Goal: Information Seeking & Learning: Learn about a topic

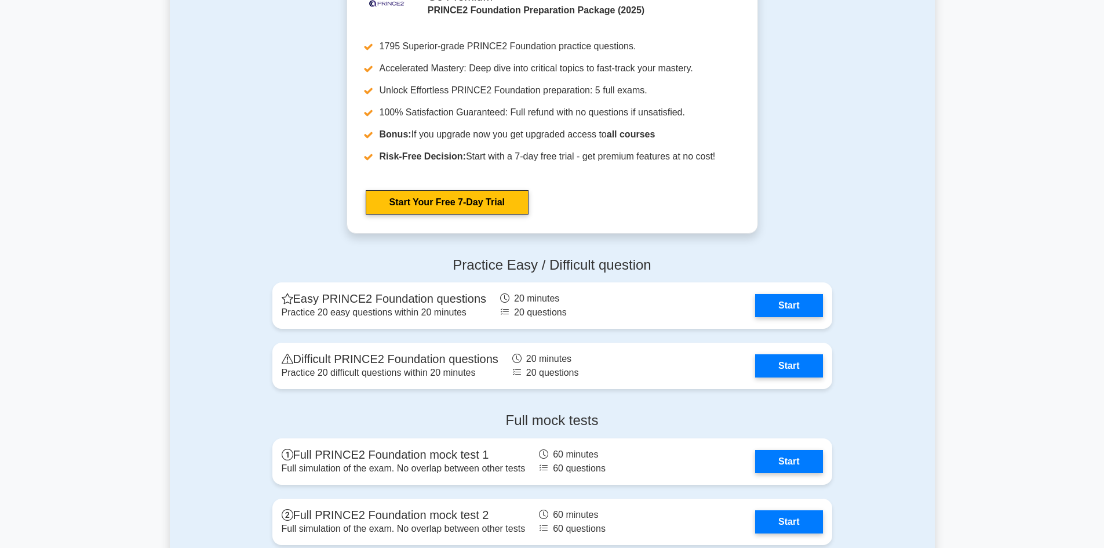
scroll to position [1300, 0]
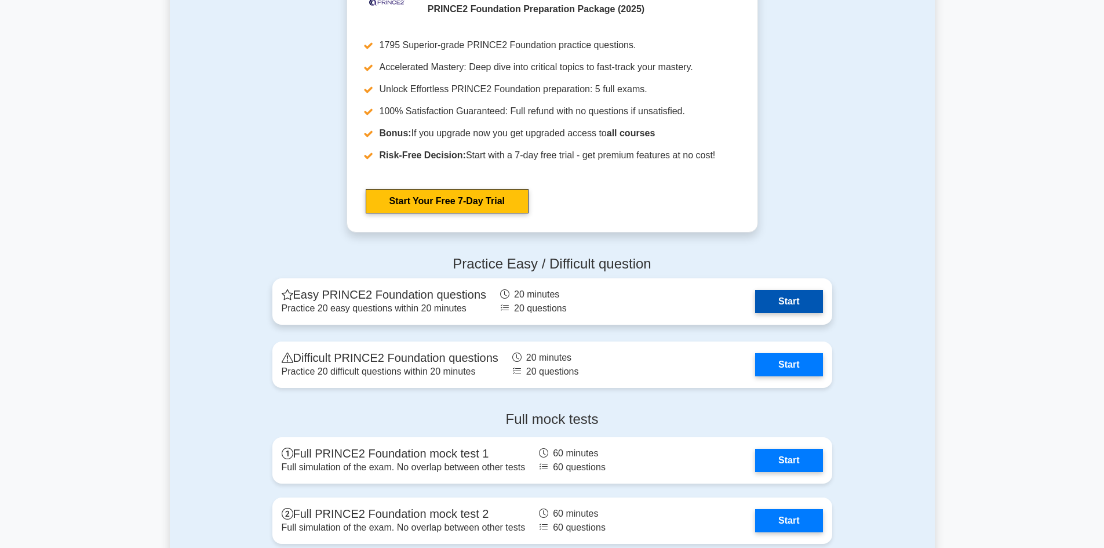
click at [789, 309] on link "Start" at bounding box center [788, 301] width 67 height 23
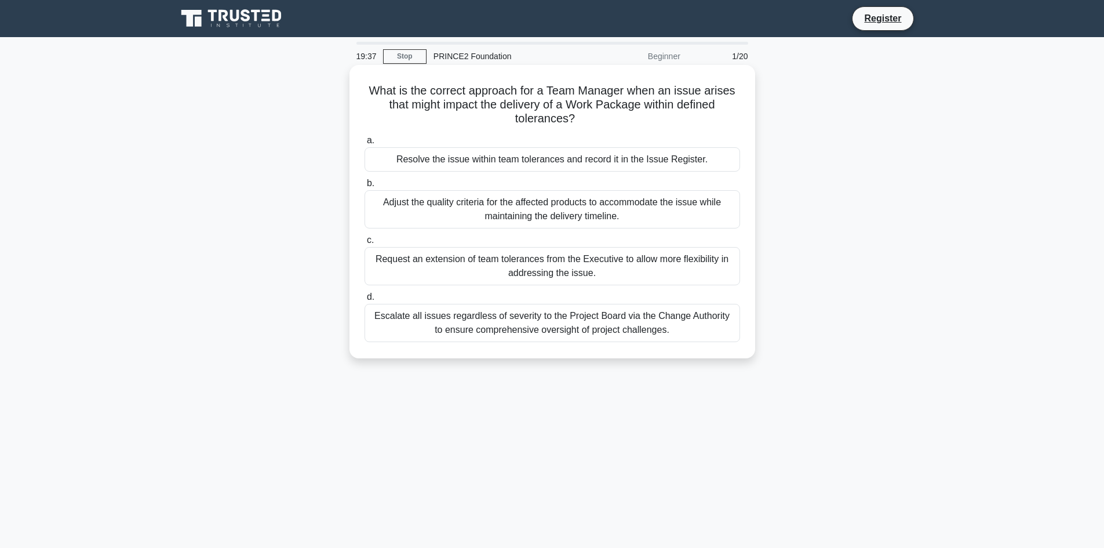
click at [604, 321] on div "Escalate all issues regardless of severity to the Project Board via the Change …" at bounding box center [553, 323] width 376 height 38
click at [365, 301] on input "d. Escalate all issues regardless of severity to the Project Board via the Chan…" at bounding box center [365, 297] width 0 height 8
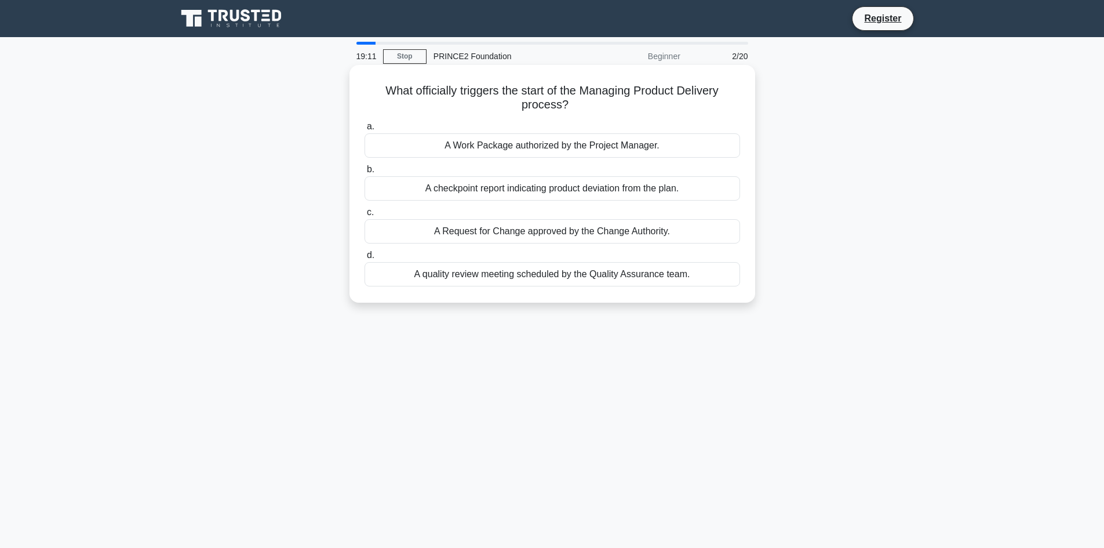
click at [509, 151] on div "A Work Package authorized by the Project Manager." at bounding box center [553, 145] width 376 height 24
click at [365, 130] on input "a. A Work Package authorized by the Project Manager." at bounding box center [365, 127] width 0 height 8
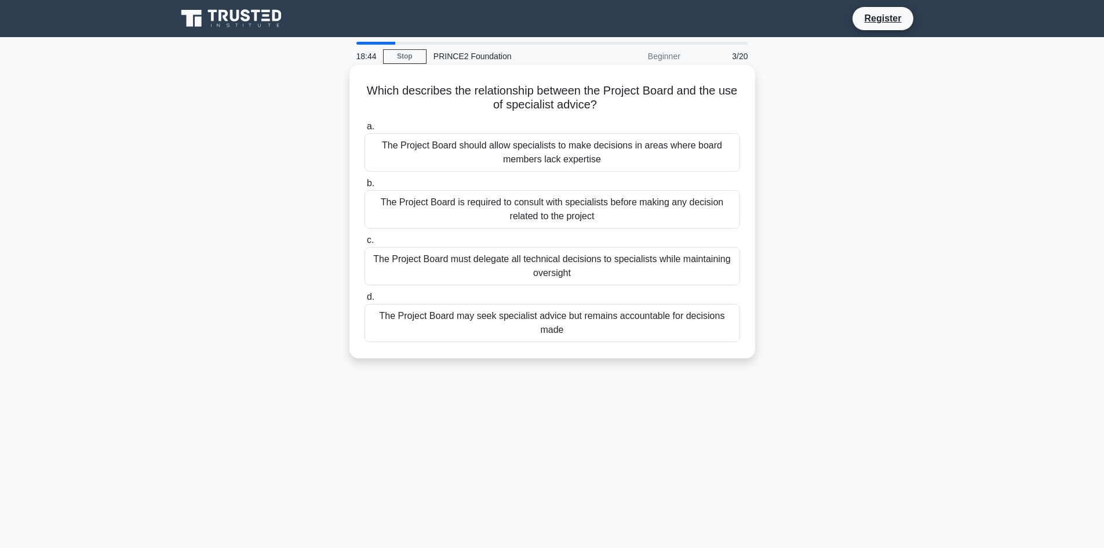
click at [551, 318] on div "The Project Board may seek specialist advice but remains accountable for decisi…" at bounding box center [553, 323] width 376 height 38
click at [365, 301] on input "d. The Project Board may seek specialist advice but remains accountable for dec…" at bounding box center [365, 297] width 0 height 8
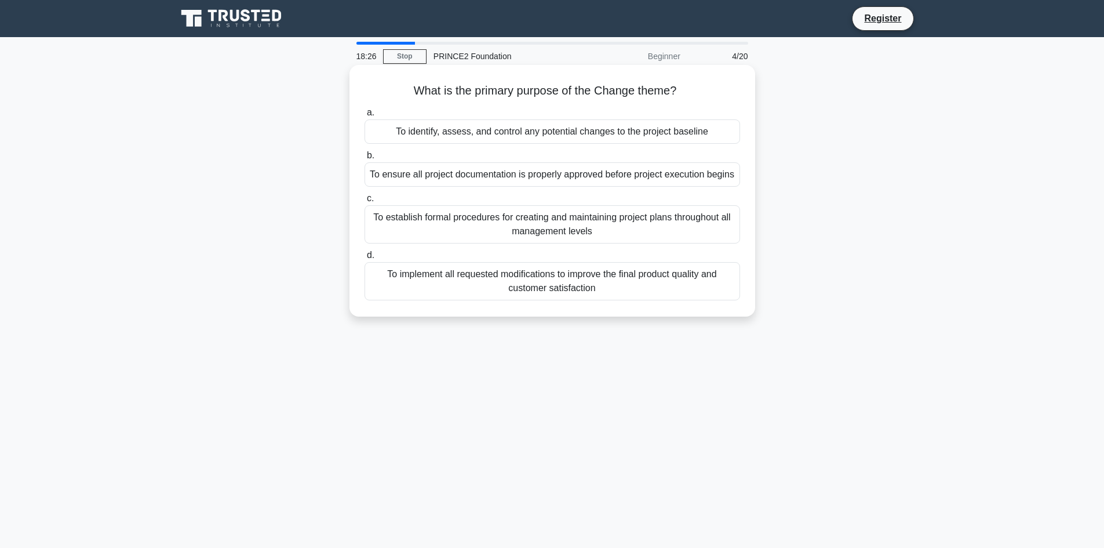
click at [500, 134] on div "To identify, assess, and control any potential changes to the project baseline" at bounding box center [553, 131] width 376 height 24
click at [365, 116] on input "a. To identify, assess, and control any potential changes to the project baseli…" at bounding box center [365, 113] width 0 height 8
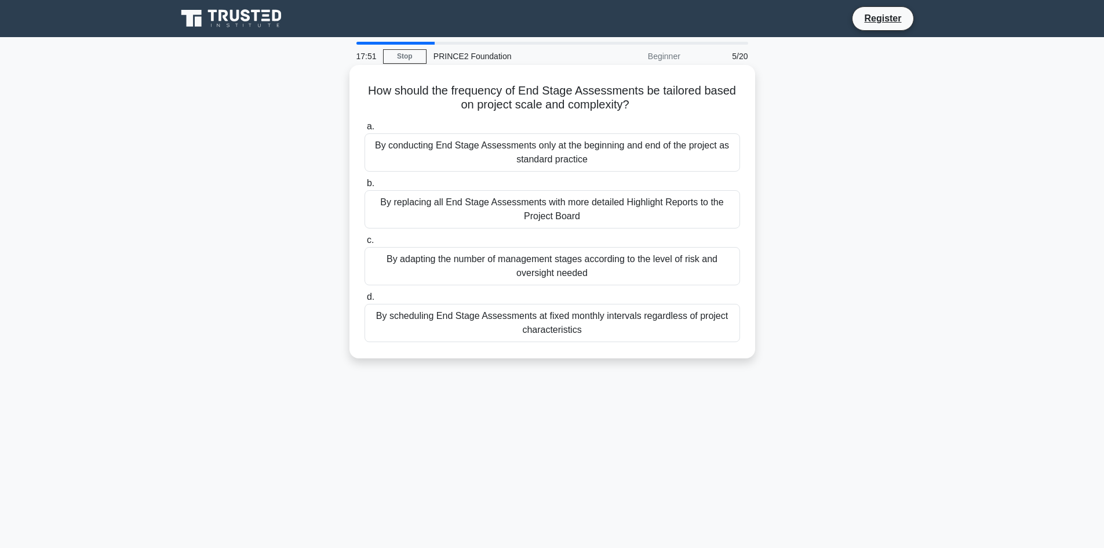
click at [597, 279] on div "By adapting the number of management stages according to the level of risk and …" at bounding box center [553, 266] width 376 height 38
click at [365, 244] on input "c. By adapting the number of management stages according to the level of risk a…" at bounding box center [365, 240] width 0 height 8
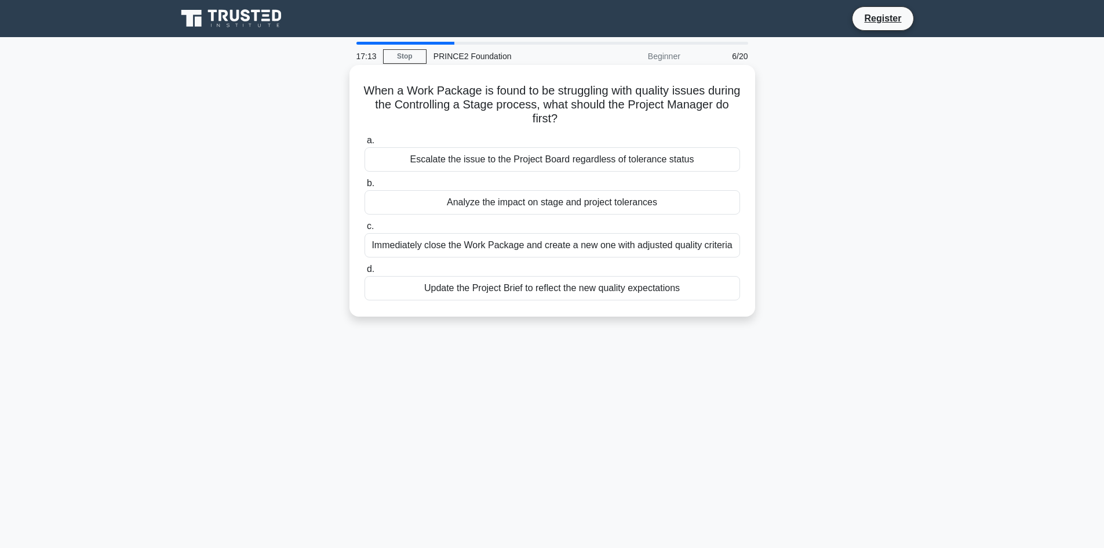
click at [533, 158] on div "Escalate the issue to the Project Board regardless of tolerance status" at bounding box center [553, 159] width 376 height 24
click at [365, 144] on input "a. Escalate the issue to the Project Board regardless of tolerance status" at bounding box center [365, 141] width 0 height 8
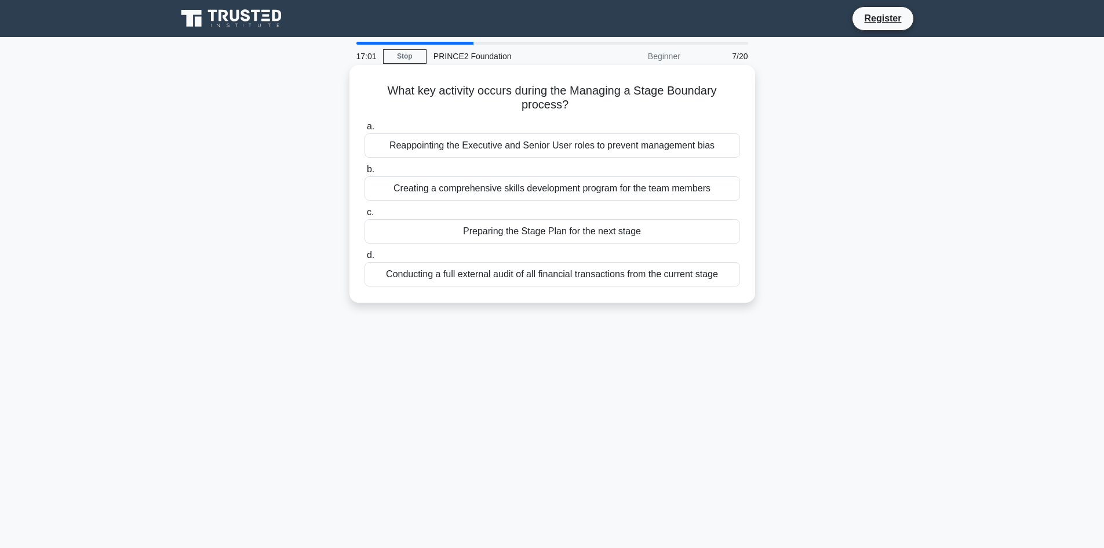
click at [512, 234] on div "Preparing the Stage Plan for the next stage" at bounding box center [553, 231] width 376 height 24
click at [365, 216] on input "c. Preparing the Stage Plan for the next stage" at bounding box center [365, 213] width 0 height 8
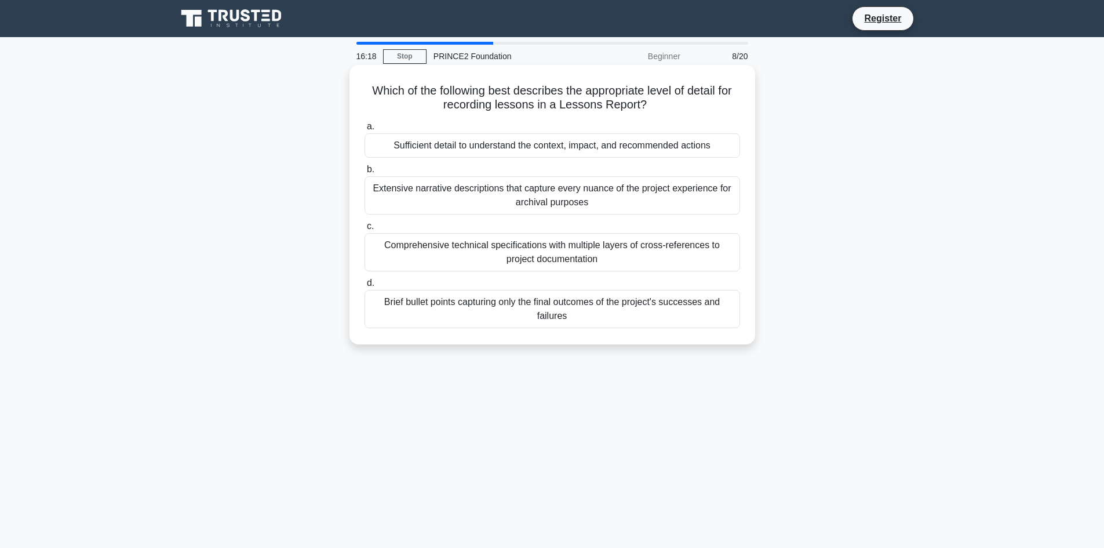
click at [494, 143] on div "Sufficient detail to understand the context, impact, and recommended actions" at bounding box center [553, 145] width 376 height 24
click at [365, 130] on input "a. Sufficient detail to understand the context, impact, and recommended actions" at bounding box center [365, 127] width 0 height 8
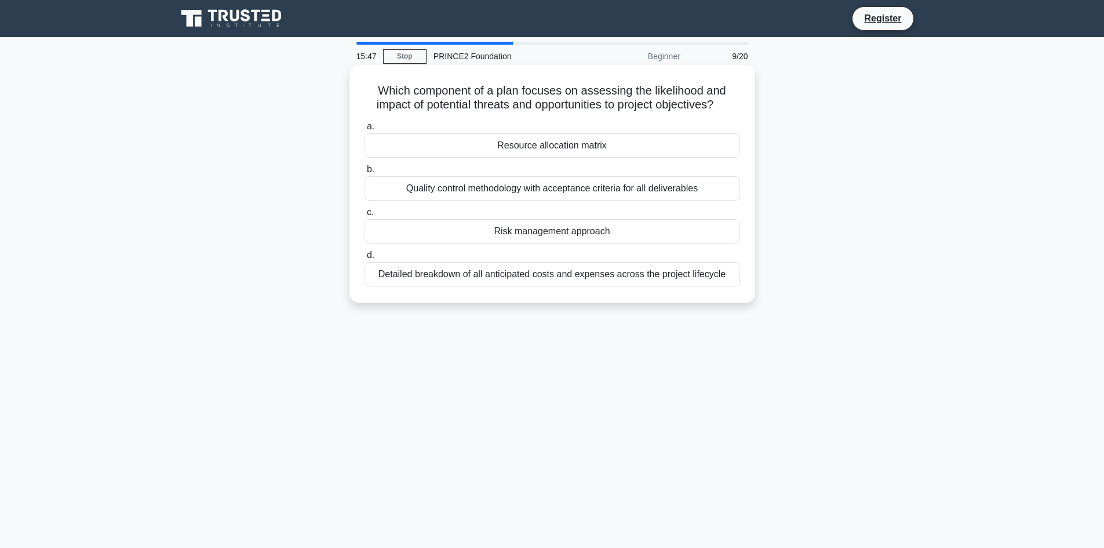
click at [508, 239] on div "Risk management approach" at bounding box center [553, 231] width 376 height 24
click at [365, 216] on input "c. Risk management approach" at bounding box center [365, 213] width 0 height 8
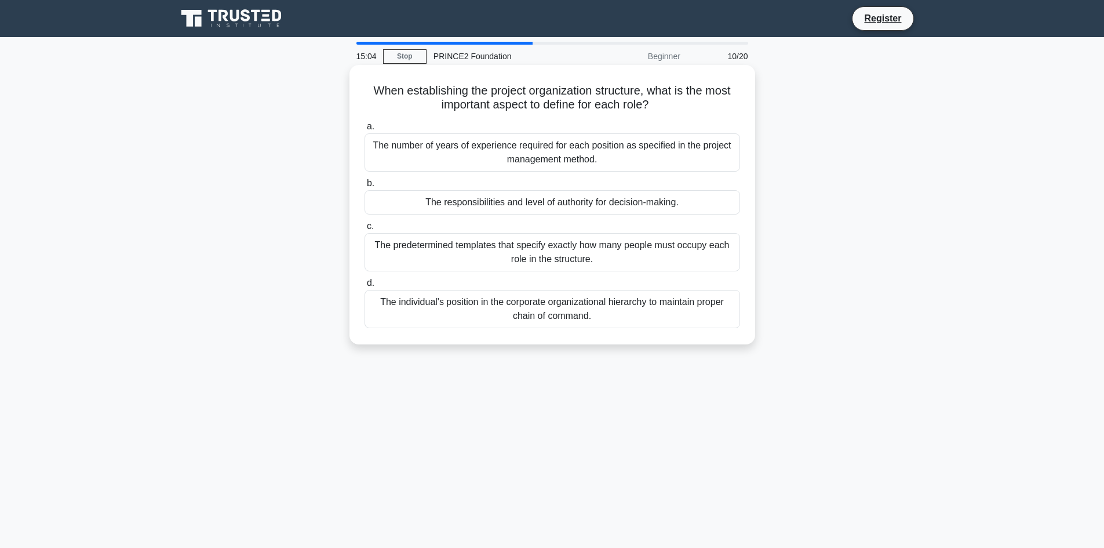
click at [515, 206] on div "The responsibilities and level of authority for decision-making." at bounding box center [553, 202] width 376 height 24
click at [365, 187] on input "b. The responsibilities and level of authority for decision-making." at bounding box center [365, 184] width 0 height 8
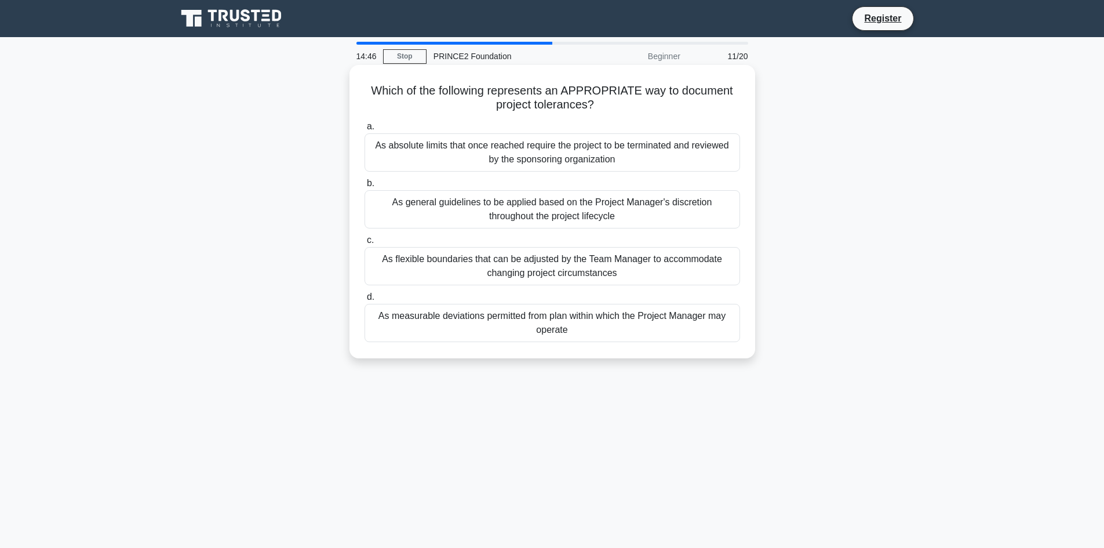
click at [538, 322] on div "As measurable deviations permitted from plan within which the Project Manager m…" at bounding box center [553, 323] width 376 height 38
click at [365, 301] on input "d. As measurable deviations permitted from plan within which the Project Manage…" at bounding box center [365, 297] width 0 height 8
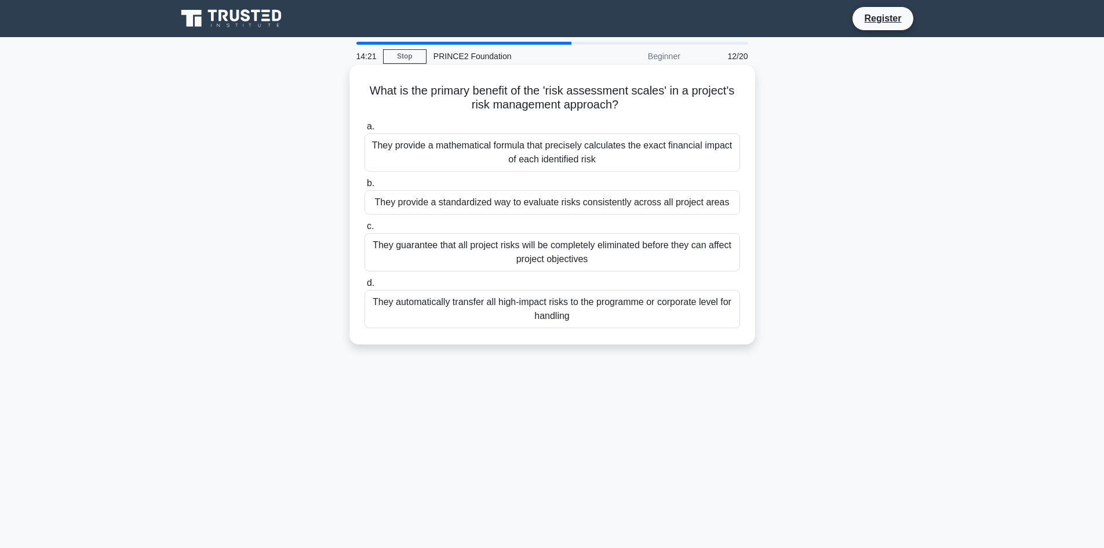
click at [522, 201] on div "They provide a standardized way to evaluate risks consistently across all proje…" at bounding box center [553, 202] width 376 height 24
click at [365, 187] on input "b. They provide a standardized way to evaluate risks consistently across all pr…" at bounding box center [365, 184] width 0 height 8
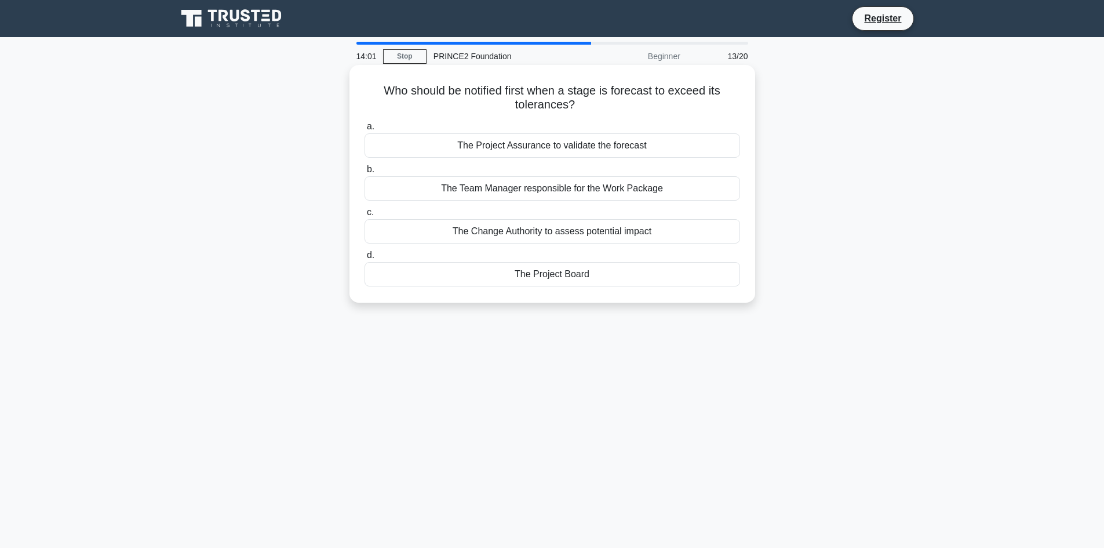
click at [583, 271] on div "The Project Board" at bounding box center [553, 274] width 376 height 24
click at [365, 259] on input "d. The Project Board" at bounding box center [365, 256] width 0 height 8
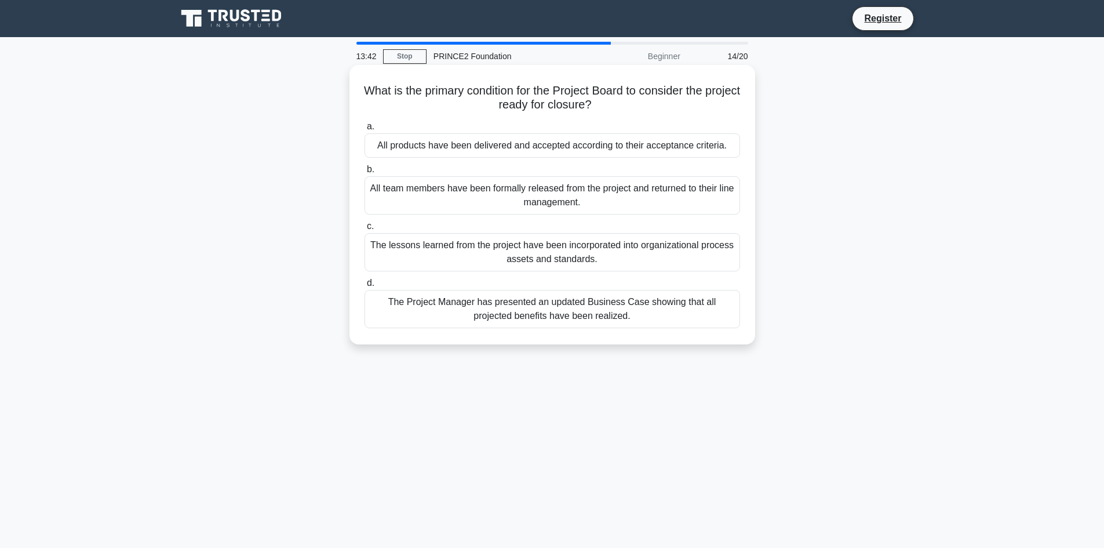
click at [520, 145] on div "All products have been delivered and accepted according to their acceptance cri…" at bounding box center [553, 145] width 376 height 24
click at [365, 130] on input "a. All products have been delivered and accepted according to their acceptance …" at bounding box center [365, 127] width 0 height 8
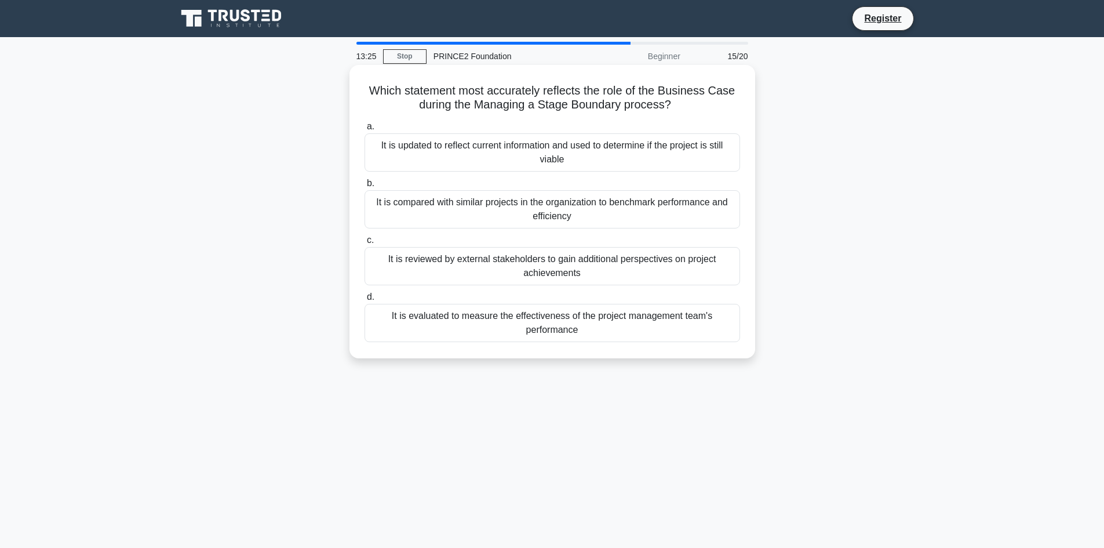
click at [571, 162] on div "It is updated to reflect current information and used to determine if the proje…" at bounding box center [553, 152] width 376 height 38
click at [365, 130] on input "a. It is updated to reflect current information and used to determine if the pr…" at bounding box center [365, 127] width 0 height 8
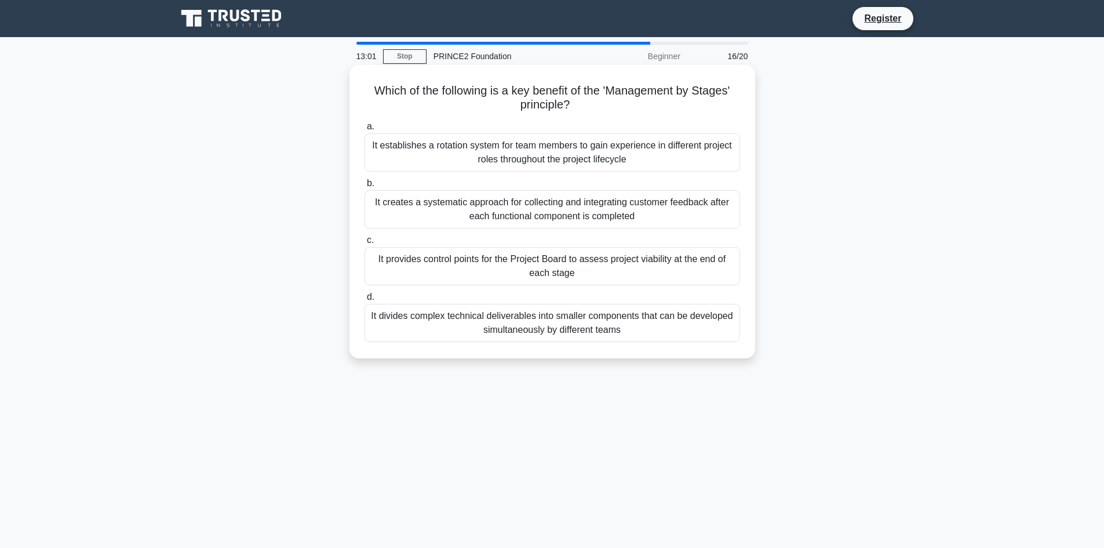
click at [497, 263] on div "It provides control points for the Project Board to assess project viability at…" at bounding box center [553, 266] width 376 height 38
click at [365, 244] on input "c. It provides control points for the Project Board to assess project viability…" at bounding box center [365, 240] width 0 height 8
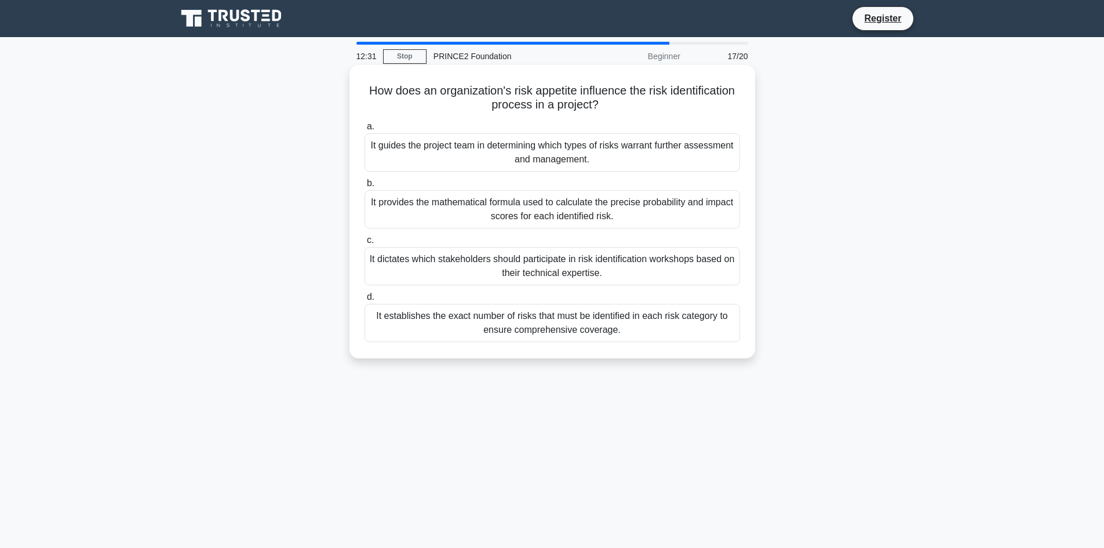
click at [494, 158] on div "It guides the project team in determining which types of risks warrant further …" at bounding box center [553, 152] width 376 height 38
click at [365, 130] on input "a. It guides the project team in determining which types of risks warrant furth…" at bounding box center [365, 127] width 0 height 8
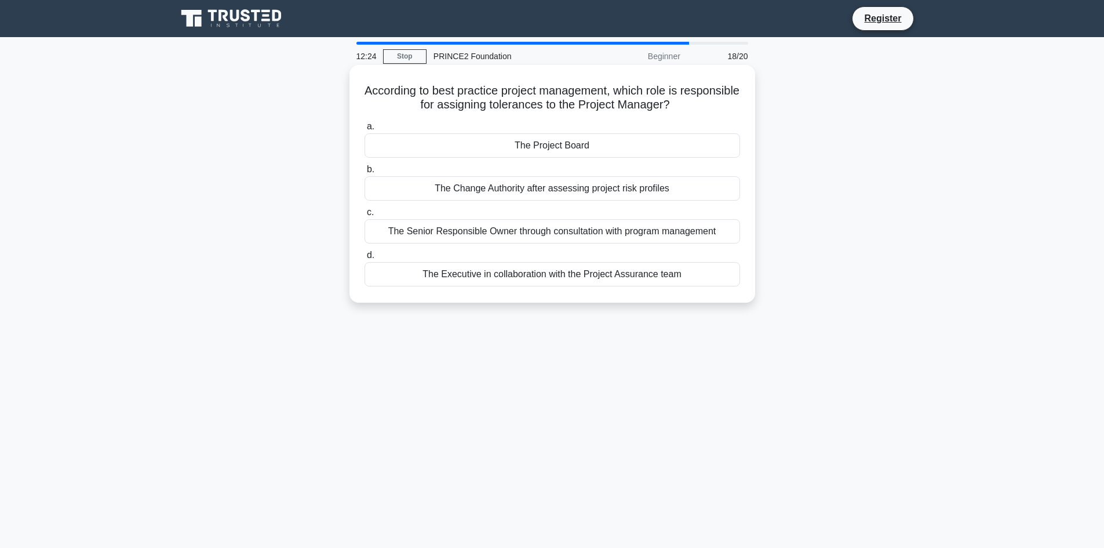
click at [491, 152] on div "The Project Board" at bounding box center [553, 145] width 376 height 24
click at [365, 130] on input "a. The Project Board" at bounding box center [365, 127] width 0 height 8
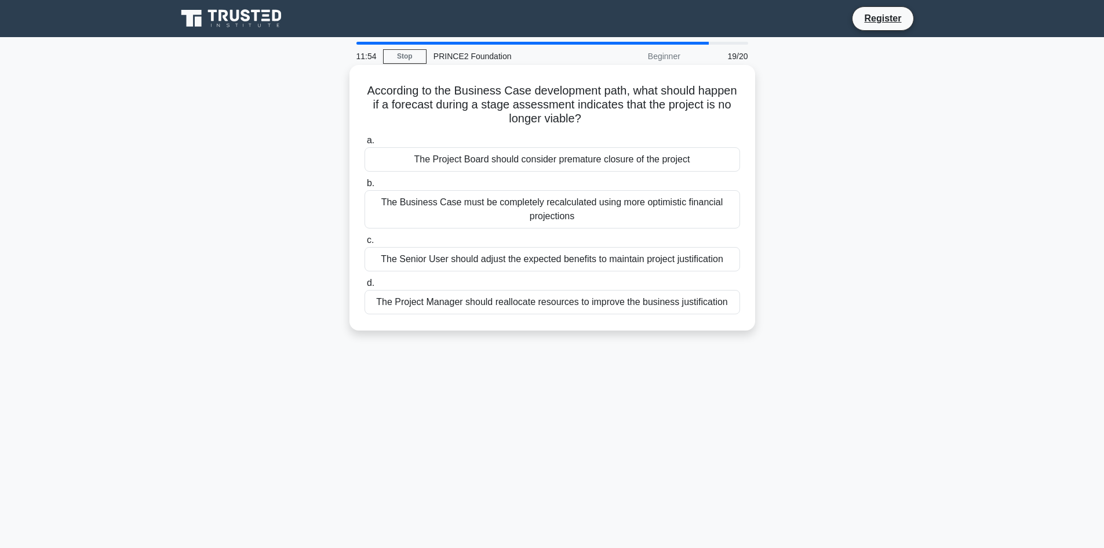
click at [555, 165] on div "The Project Board should consider premature closure of the project" at bounding box center [553, 159] width 376 height 24
click at [365, 144] on input "a. The Project Board should consider premature closure of the project" at bounding box center [365, 141] width 0 height 8
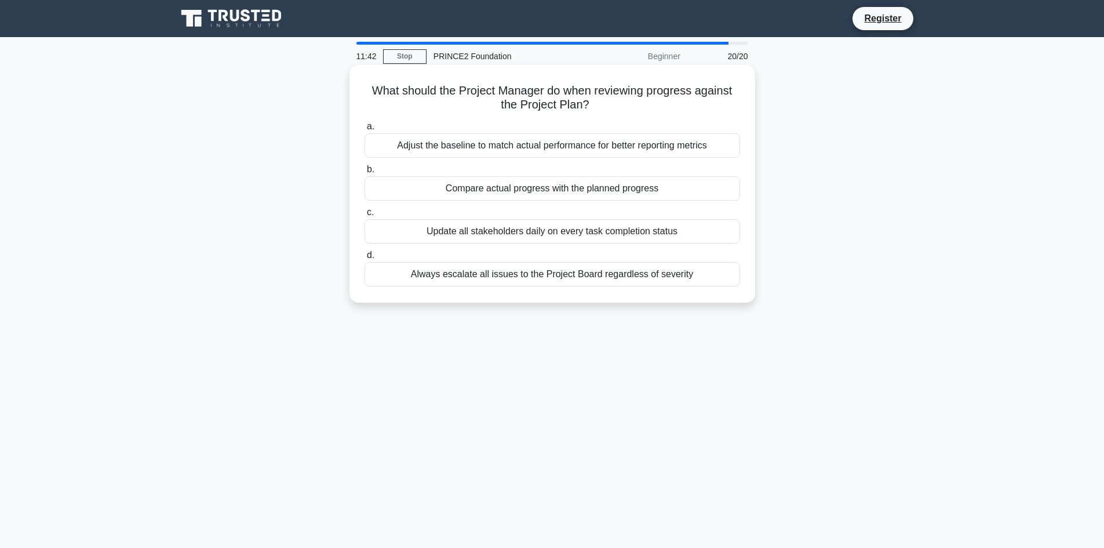
click at [558, 188] on div "Compare actual progress with the planned progress" at bounding box center [553, 188] width 376 height 24
click at [365, 173] on input "b. Compare actual progress with the planned progress" at bounding box center [365, 170] width 0 height 8
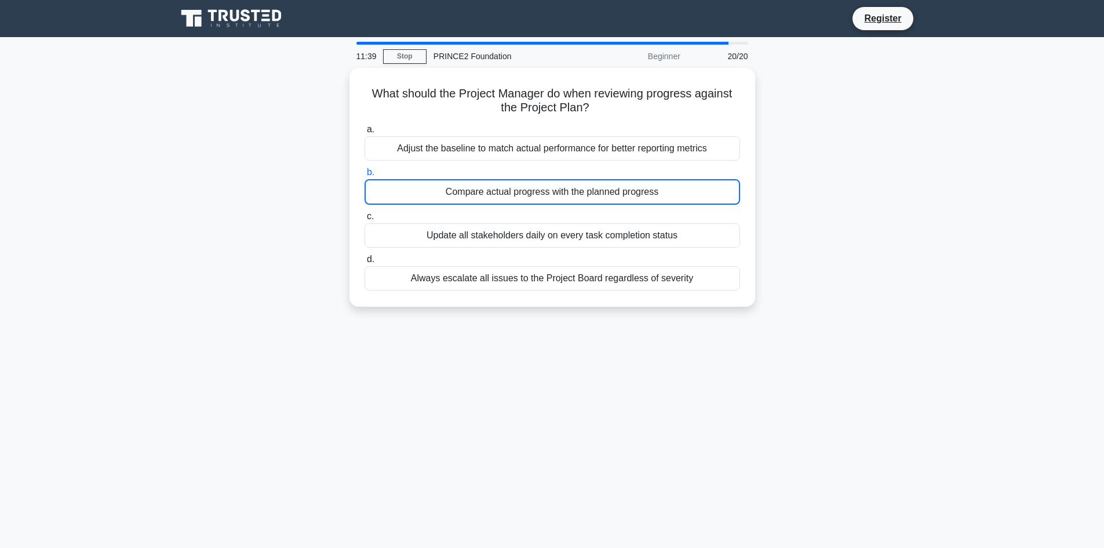
click at [112, 117] on main "11:39 Stop PRINCE2 Foundation Beginner 20/20 What should the Project Manager do…" at bounding box center [552, 331] width 1104 height 589
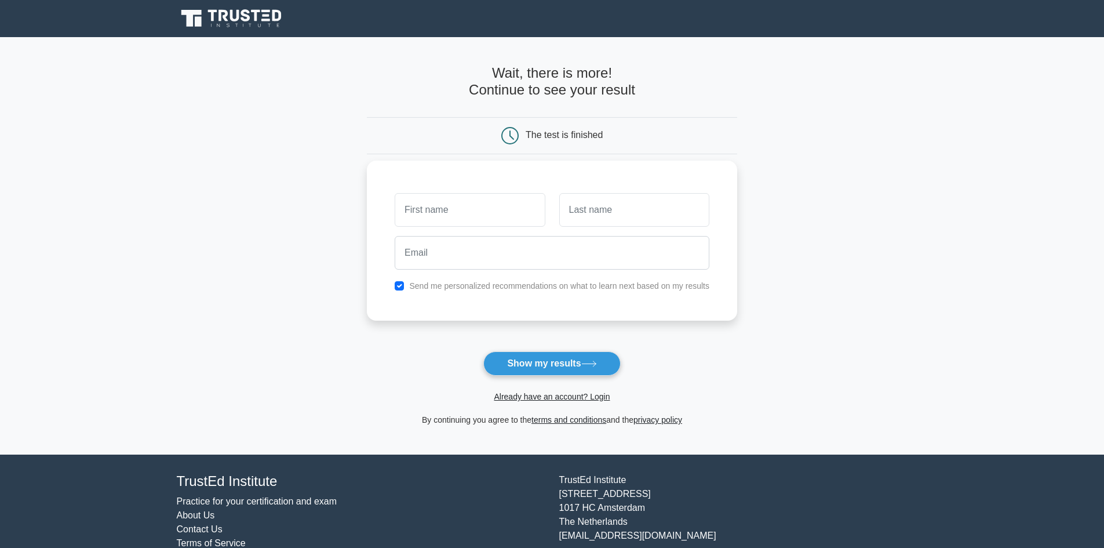
click at [439, 211] on input "text" at bounding box center [470, 210] width 150 height 34
type input "Ade"
click at [595, 210] on input "text" at bounding box center [634, 210] width 150 height 34
click at [601, 216] on input "text" at bounding box center [634, 210] width 150 height 34
type input "IBI"
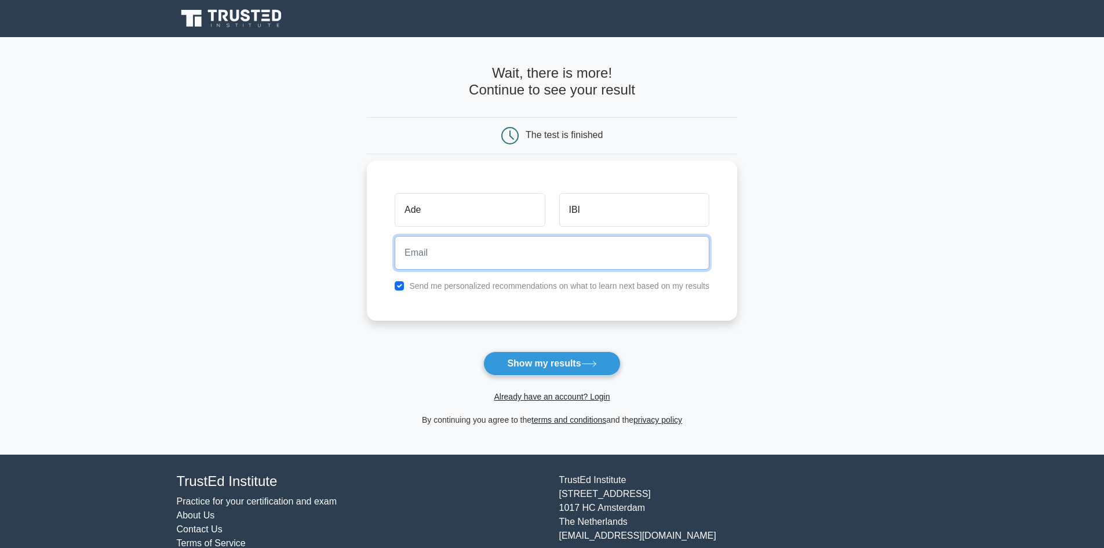
click at [502, 253] on input "email" at bounding box center [552, 253] width 315 height 34
type input "adepemi5@gmail.com"
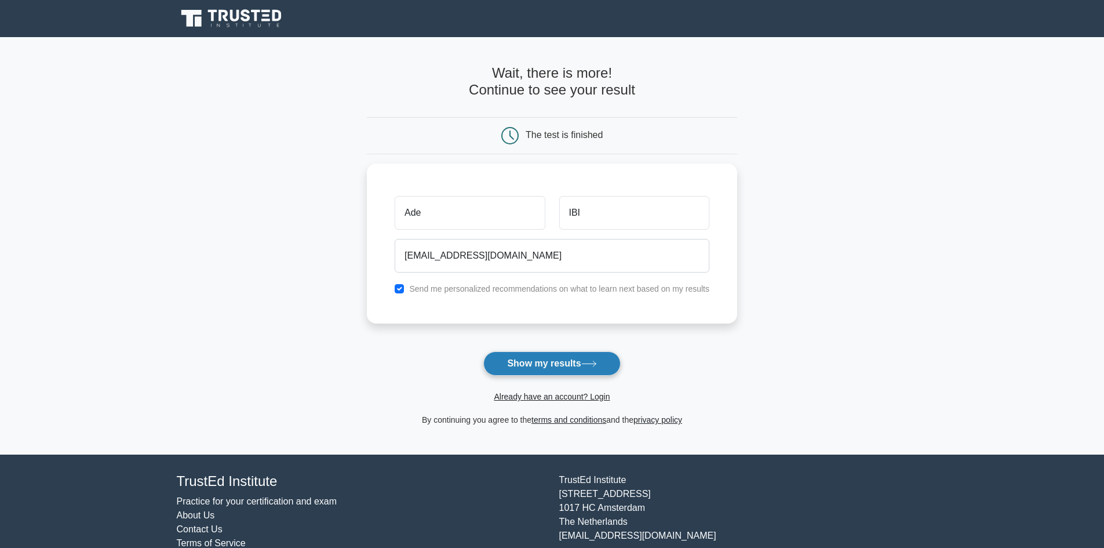
click at [538, 363] on button "Show my results" at bounding box center [551, 363] width 137 height 24
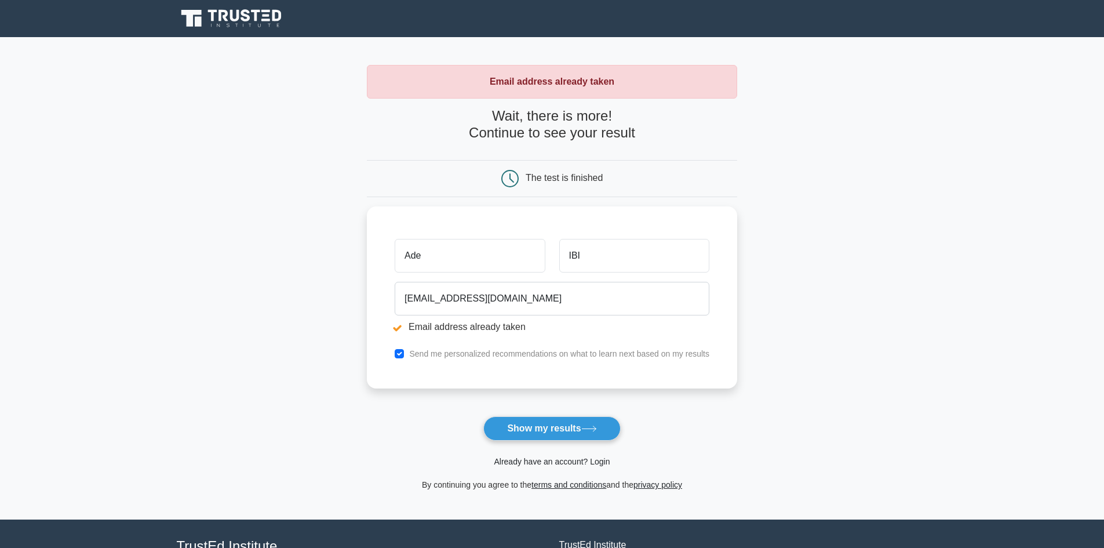
click at [583, 460] on link "Already have an account? Login" at bounding box center [552, 461] width 116 height 9
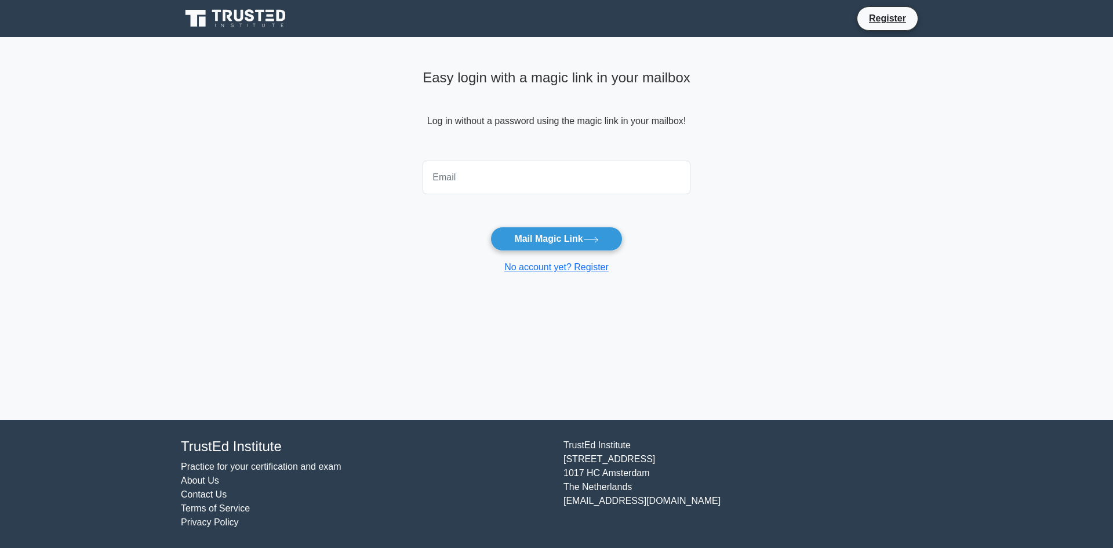
click at [449, 185] on input "email" at bounding box center [556, 178] width 268 height 34
type input "adepemi5@gmail.com"
click at [555, 242] on button "Mail Magic Link" at bounding box center [556, 239] width 132 height 24
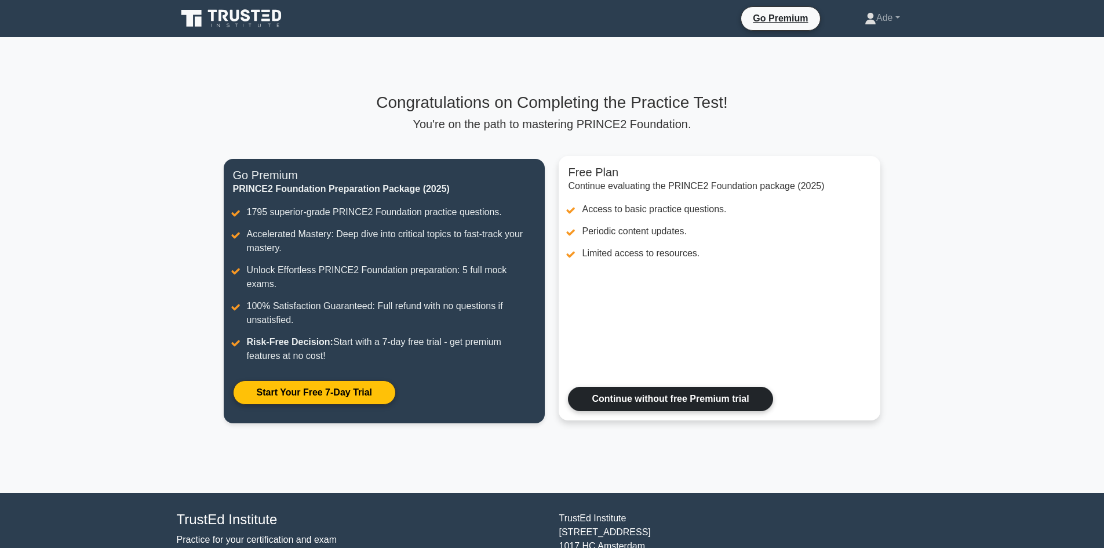
click at [682, 387] on link "Continue without free Premium trial" at bounding box center [670, 399] width 205 height 24
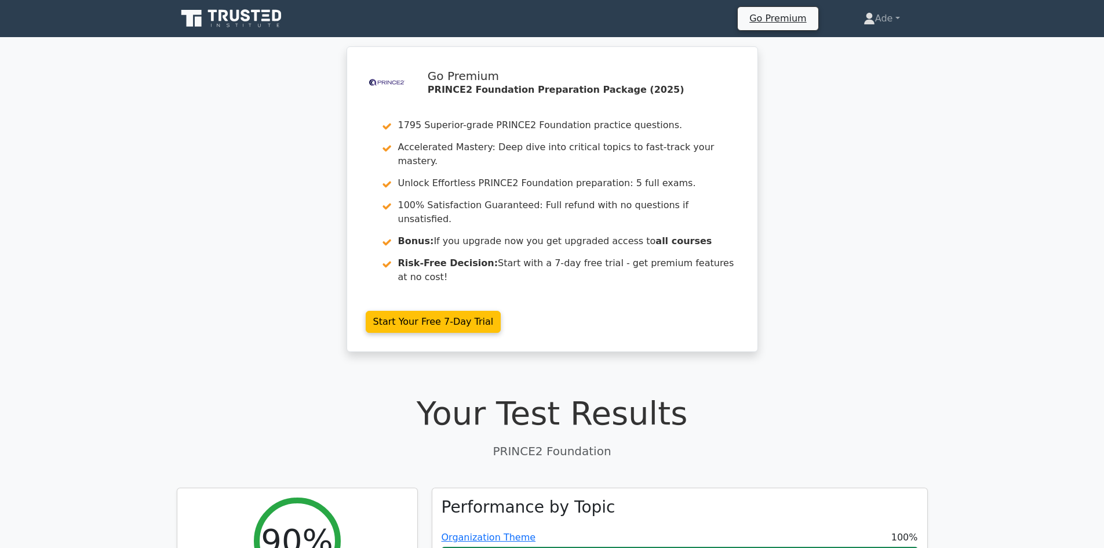
click at [468, 394] on h1 "Your Test Results" at bounding box center [552, 413] width 751 height 39
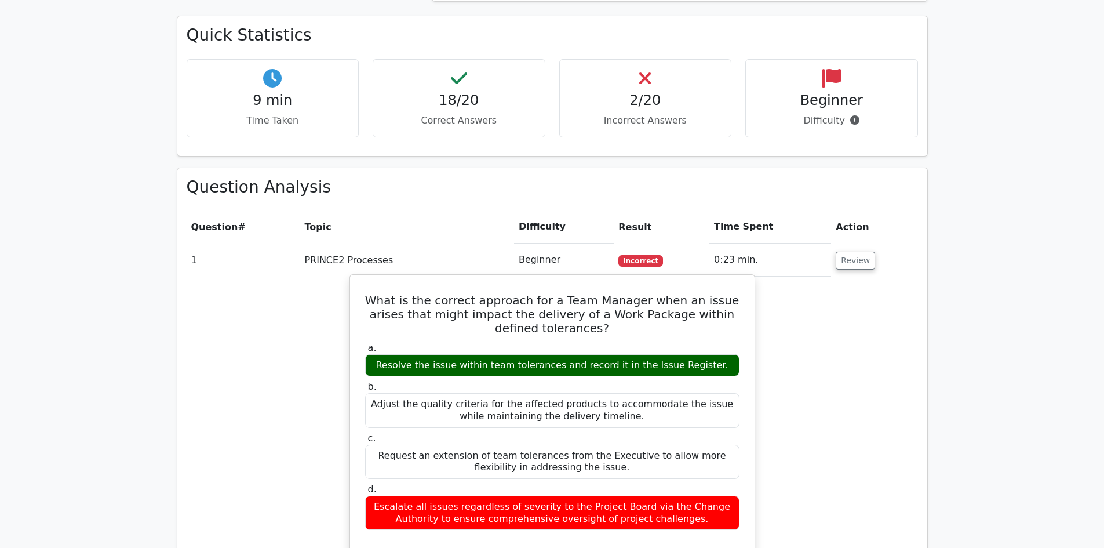
scroll to position [788, 0]
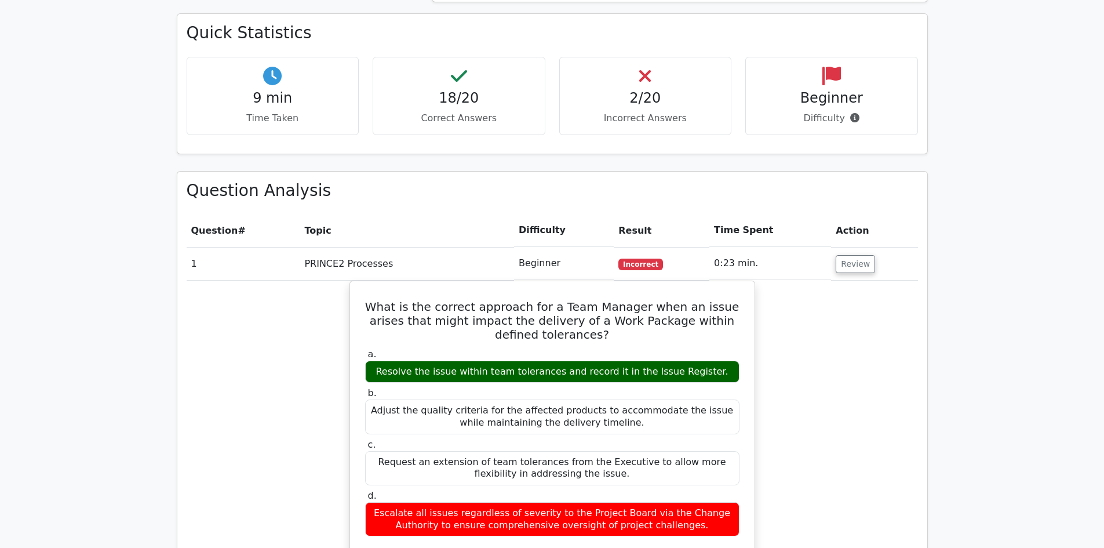
click at [640, 67] on icon at bounding box center [645, 76] width 12 height 19
click at [642, 57] on div "2/20 Incorrect Answers" at bounding box center [645, 96] width 173 height 78
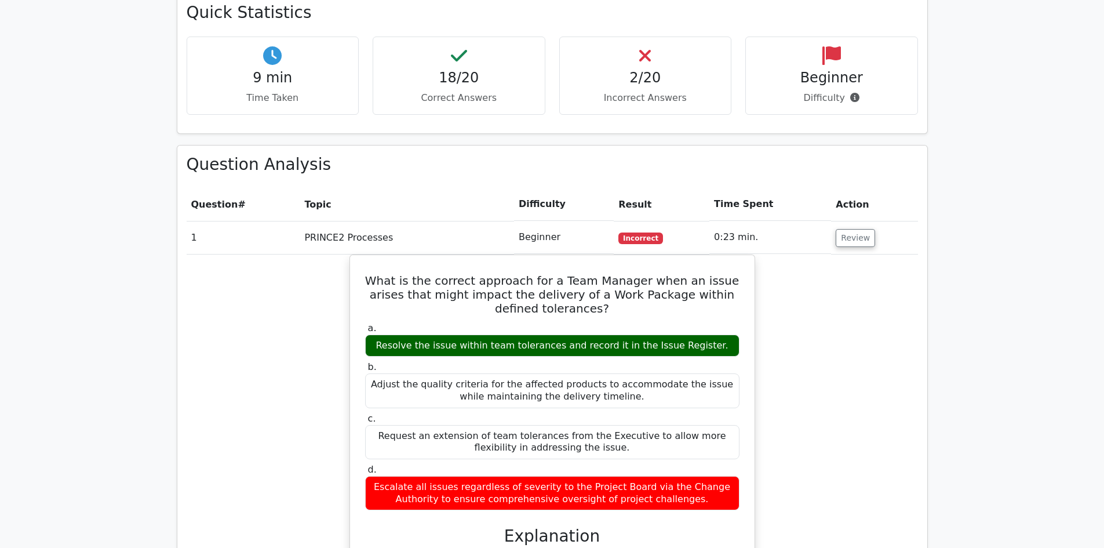
click at [844, 221] on td "Review" at bounding box center [874, 237] width 86 height 33
click at [846, 221] on td "Review" at bounding box center [874, 237] width 86 height 33
click at [916, 335] on div "What is the correct approach for a Team Manager when an issue arises that might…" at bounding box center [552, 532] width 731 height 556
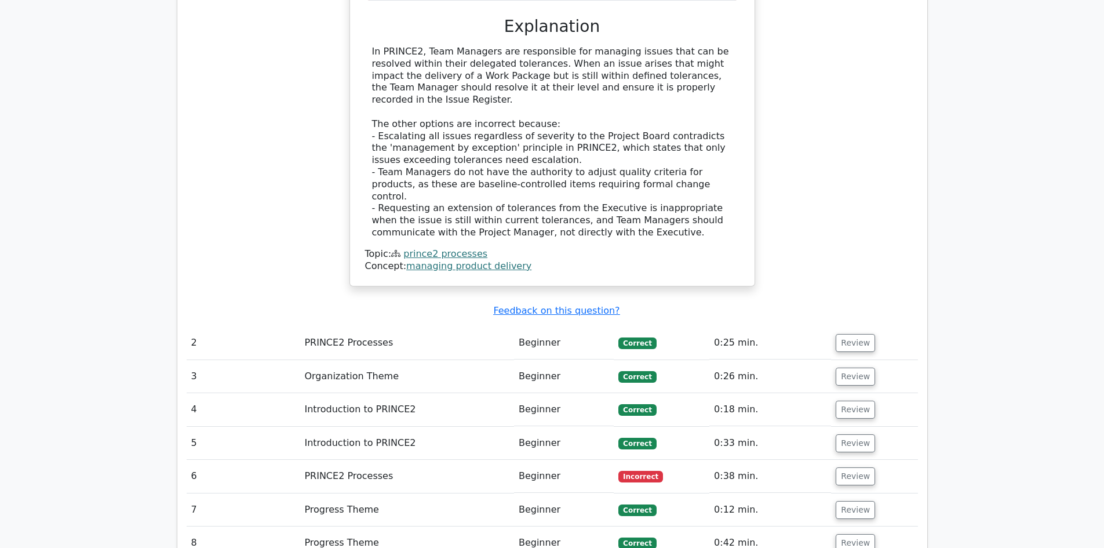
scroll to position [1321, 0]
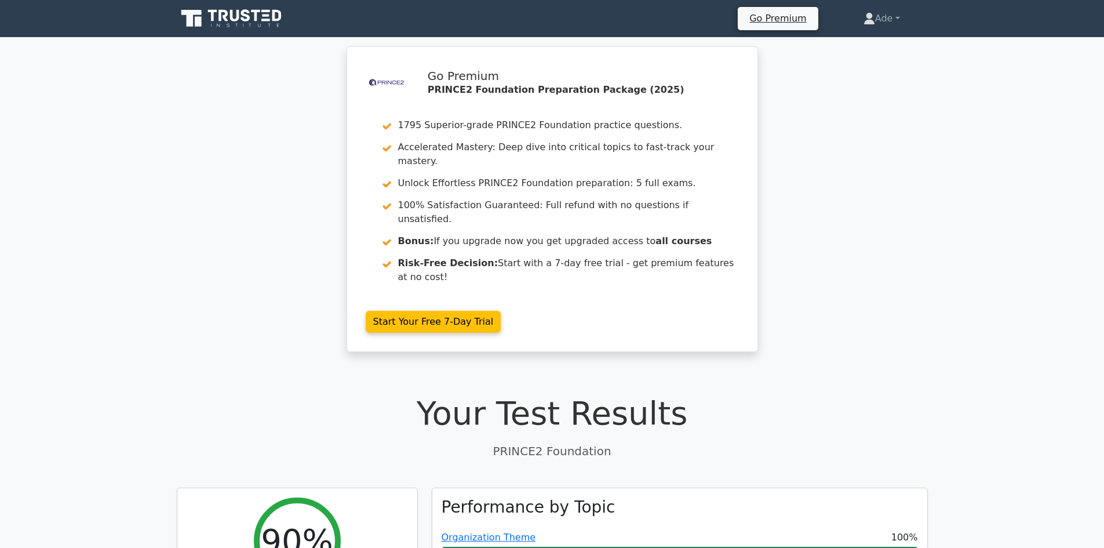
click at [116, 250] on div ".st0{fill-rule:evenodd;clip-rule:evenodd;fill:#000041;} .st1{fill-rule:evenodd;…" at bounding box center [552, 205] width 1104 height 319
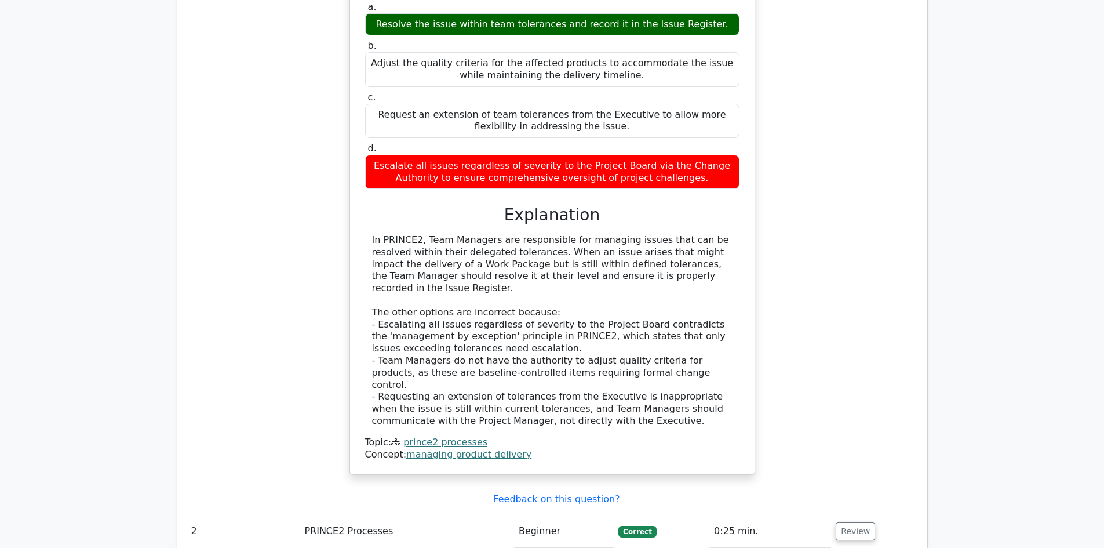
scroll to position [1136, 0]
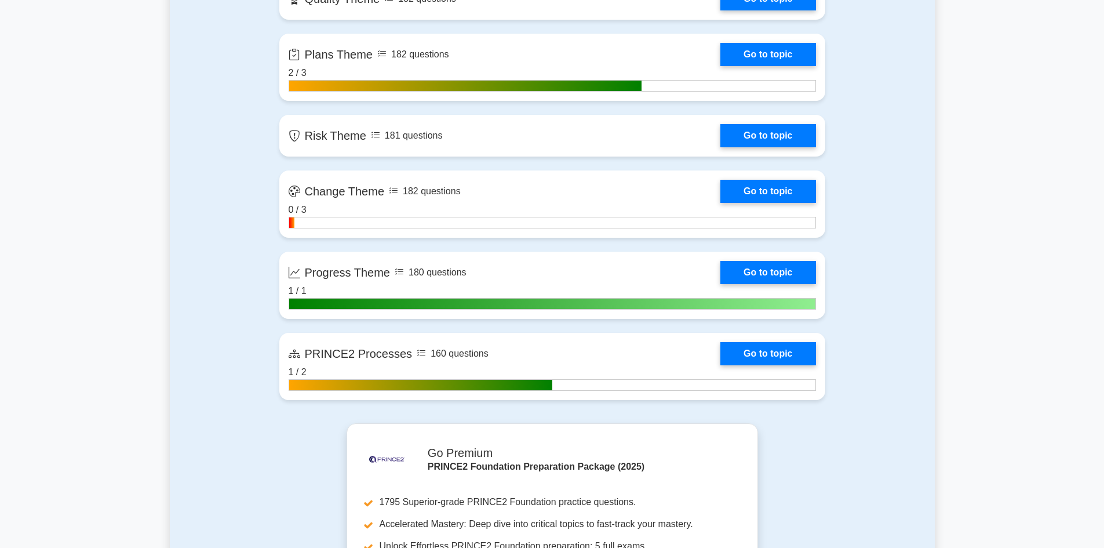
scroll to position [1300, 0]
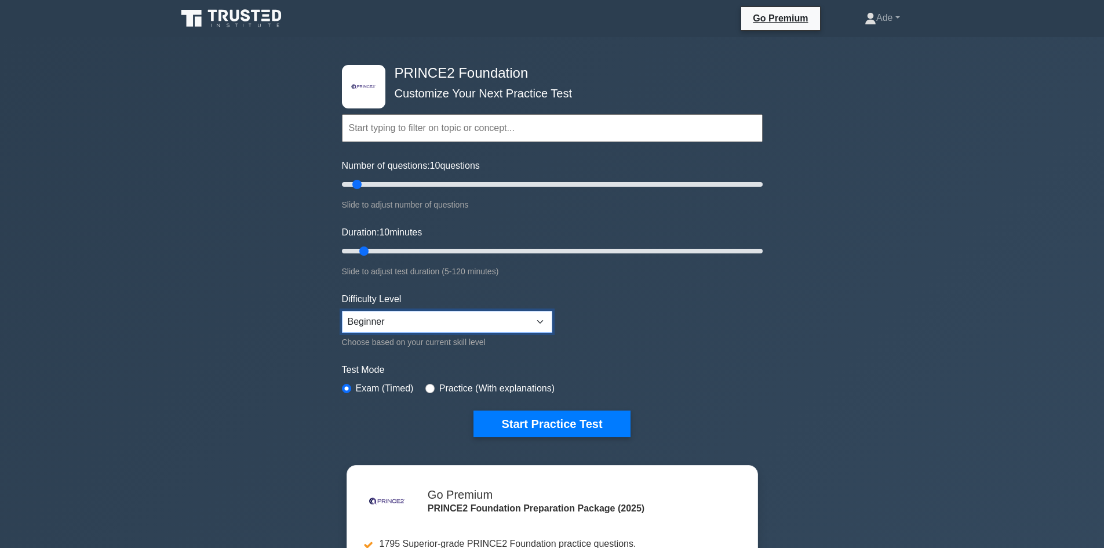
click at [423, 326] on select "Beginner Intermediate Expert" at bounding box center [447, 322] width 210 height 22
select select "expert"
click at [342, 311] on select "Beginner Intermediate Expert" at bounding box center [447, 322] width 210 height 22
click at [249, 380] on div ".st0{fill-rule:evenodd;clip-rule:evenodd;fill:#000041;} .st1{fill-rule:evenodd;…" at bounding box center [552, 391] width 1104 height 708
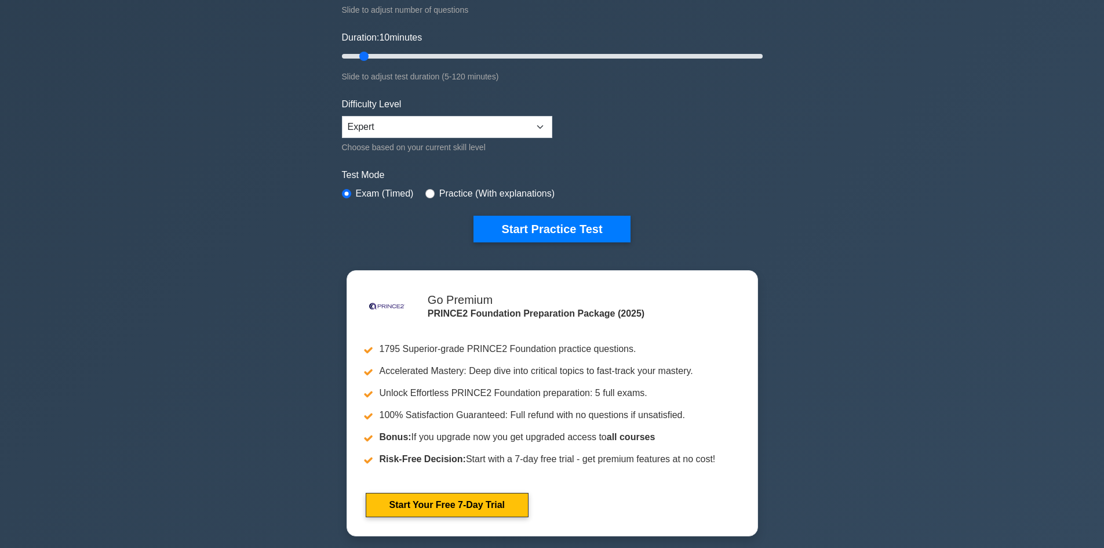
scroll to position [209, 0]
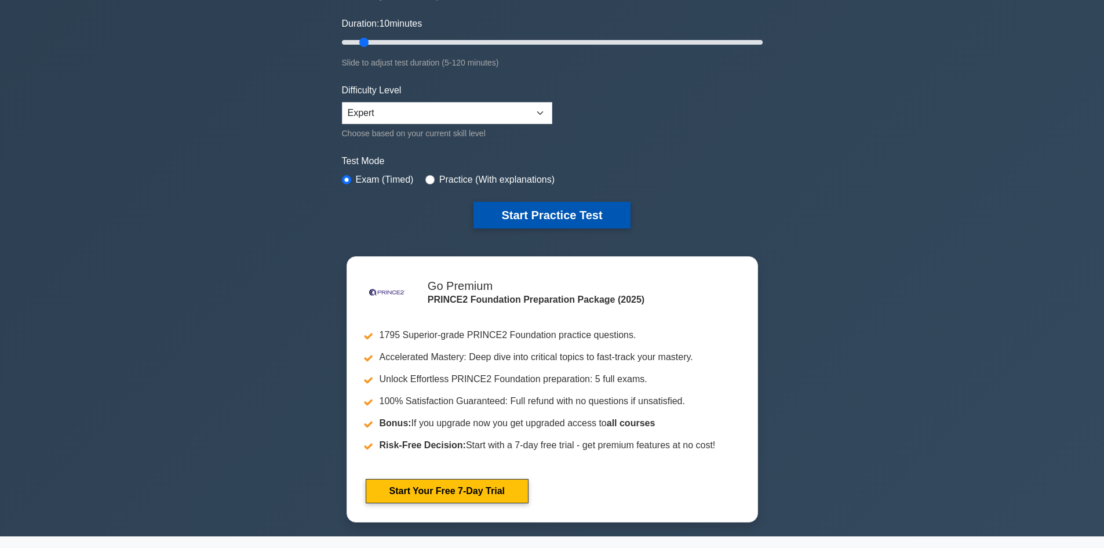
click at [523, 214] on button "Start Practice Test" at bounding box center [551, 215] width 156 height 27
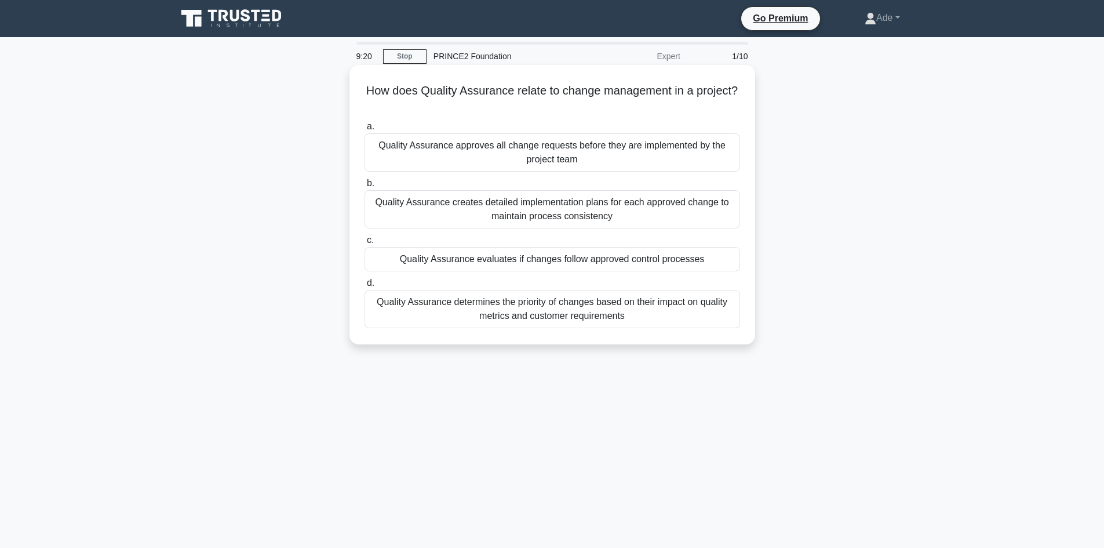
click at [558, 312] on div "Quality Assurance determines the priority of changes based on their impact on q…" at bounding box center [553, 309] width 376 height 38
click at [365, 287] on input "d. Quality Assurance determines the priority of changes based on their impact o…" at bounding box center [365, 283] width 0 height 8
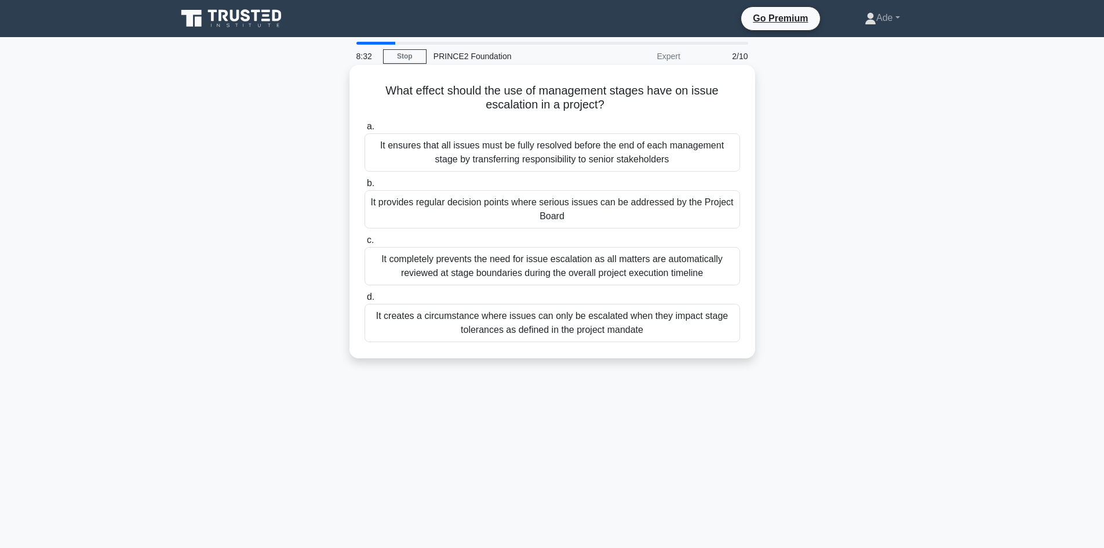
click at [462, 211] on div "It provides regular decision points where serious issues can be addressed by th…" at bounding box center [553, 209] width 376 height 38
click at [365, 187] on input "b. It provides regular decision points where serious issues can be addressed by…" at bounding box center [365, 184] width 0 height 8
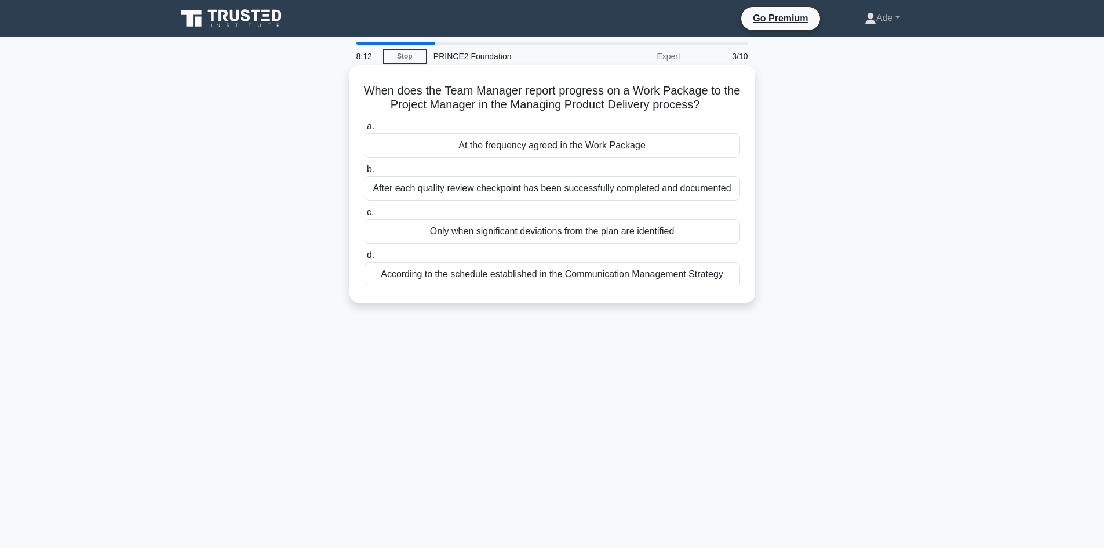
click at [620, 273] on div "According to the schedule established in the Communication Management Strategy" at bounding box center [553, 274] width 376 height 24
click at [365, 259] on input "d. According to the schedule established in the Communication Management Strate…" at bounding box center [365, 256] width 0 height 8
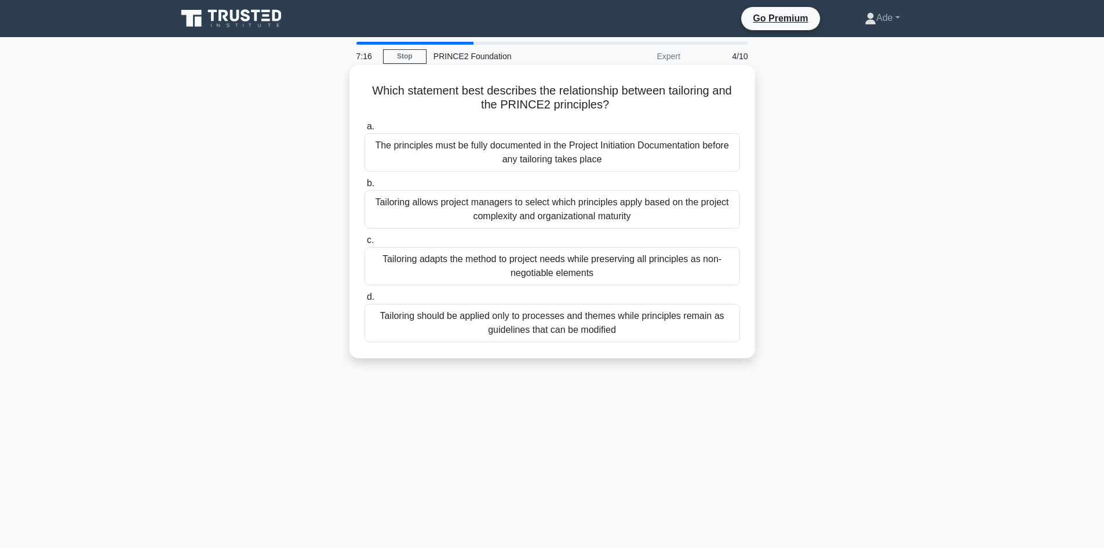
click at [507, 273] on div "Tailoring adapts the method to project needs while preserving all principles as…" at bounding box center [553, 266] width 376 height 38
click at [365, 244] on input "c. Tailoring adapts the method to project needs while preserving all principles…" at bounding box center [365, 240] width 0 height 8
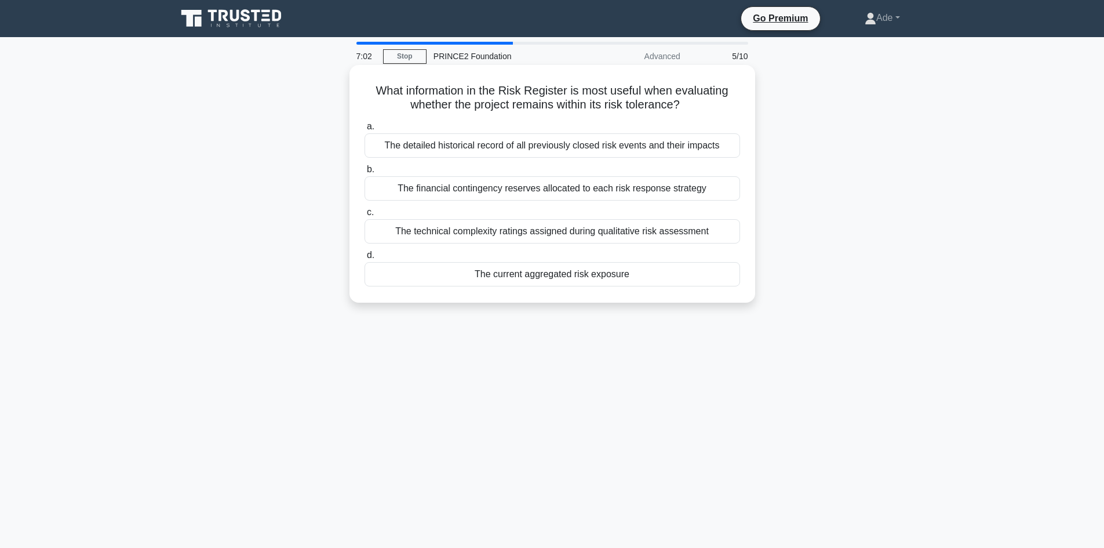
click at [524, 279] on div "The current aggregated risk exposure" at bounding box center [553, 274] width 376 height 24
click at [365, 259] on input "d. The current aggregated risk exposure" at bounding box center [365, 256] width 0 height 8
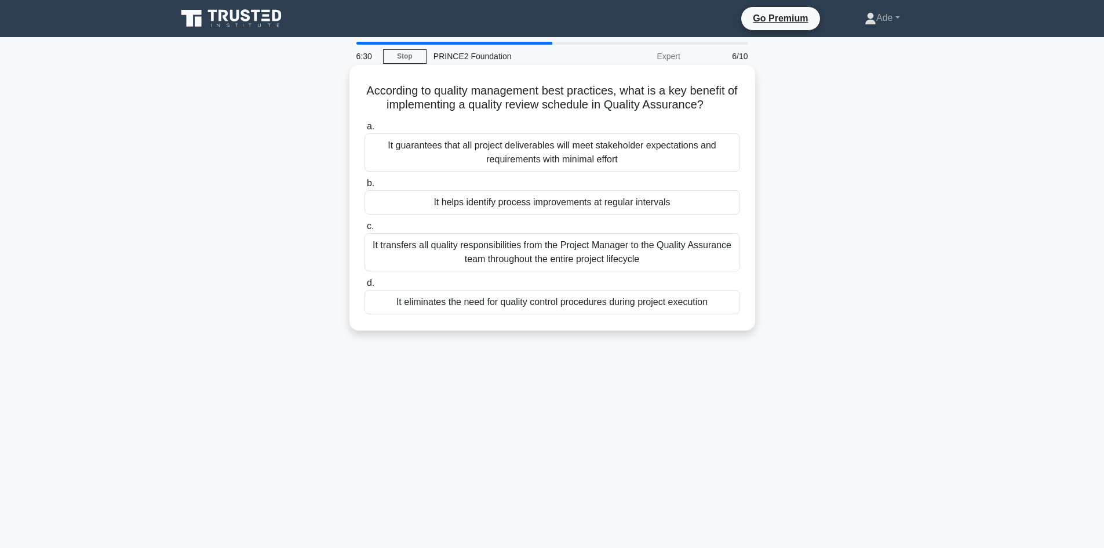
click at [545, 146] on div "It guarantees that all project deliverables will meet stakeholder expectations …" at bounding box center [553, 152] width 376 height 38
click at [365, 130] on input "a. It guarantees that all project deliverables will meet stakeholder expectatio…" at bounding box center [365, 127] width 0 height 8
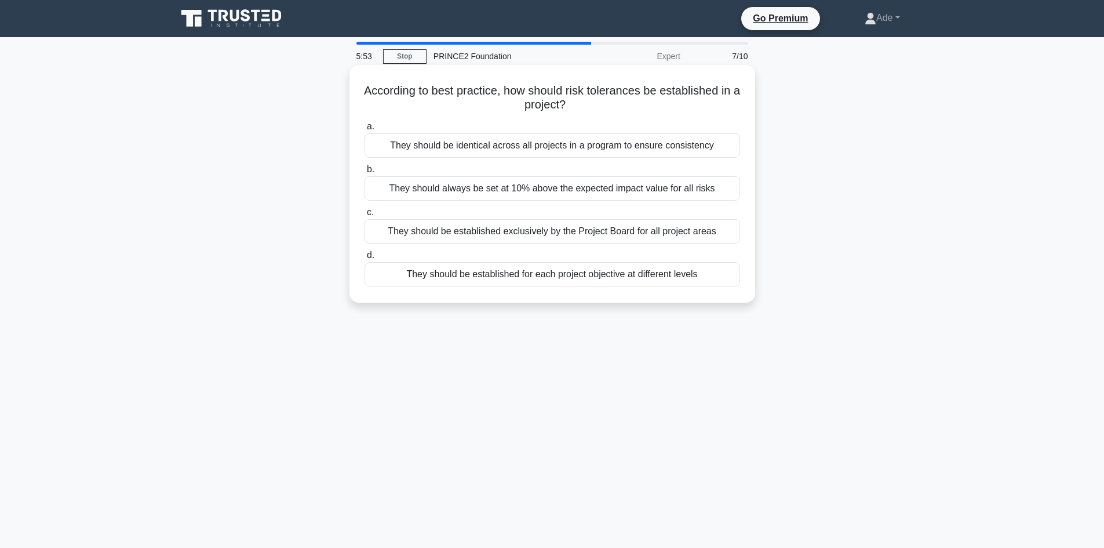
click at [587, 273] on div "They should be established for each project objective at different levels" at bounding box center [553, 274] width 376 height 24
click at [365, 259] on input "d. They should be established for each project objective at different levels" at bounding box center [365, 256] width 0 height 8
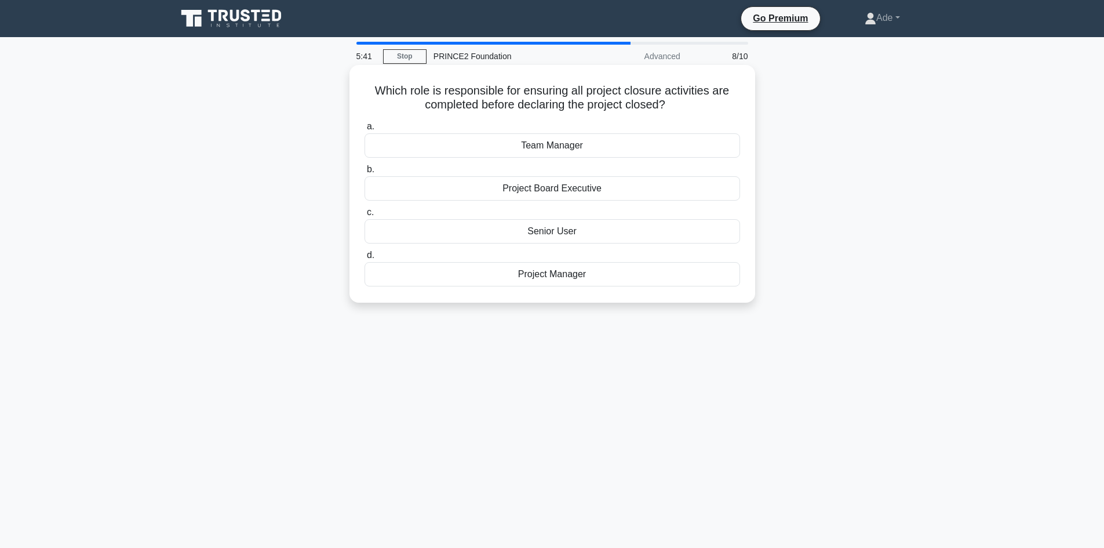
click at [542, 274] on div "Project Manager" at bounding box center [553, 274] width 376 height 24
click at [365, 259] on input "d. Project Manager" at bounding box center [365, 256] width 0 height 8
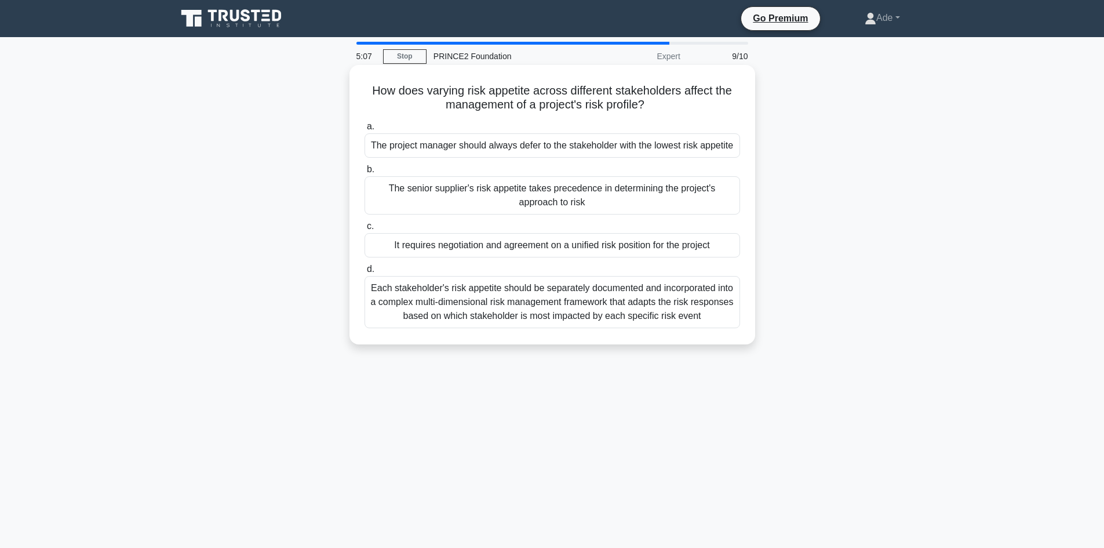
click at [535, 308] on div "Each stakeholder's risk appetite should be separately documented and incorporat…" at bounding box center [553, 302] width 376 height 52
click at [365, 273] on input "d. Each stakeholder's risk appetite should be separately documented and incorpo…" at bounding box center [365, 269] width 0 height 8
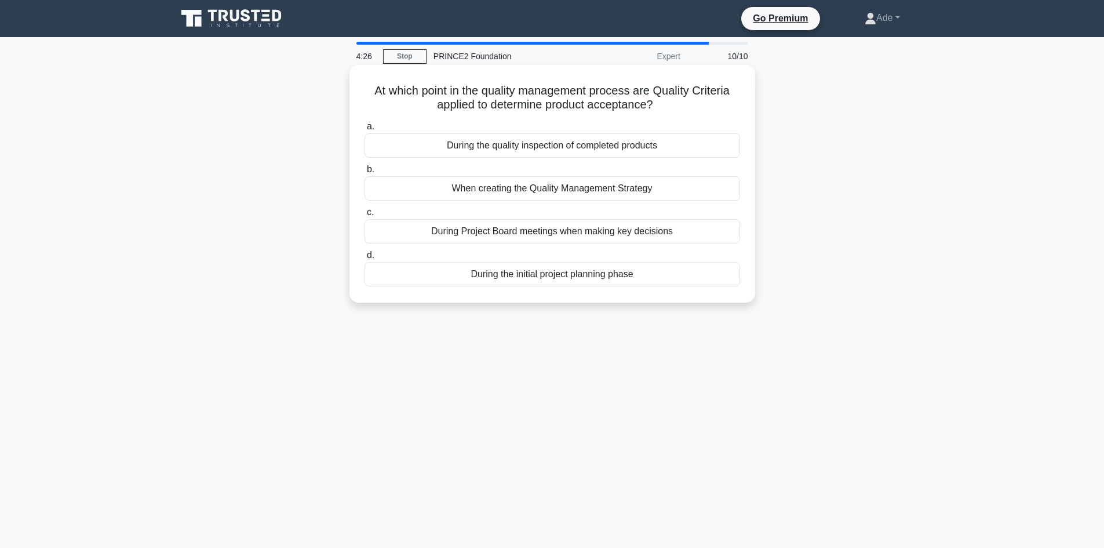
click at [495, 188] on div "When creating the Quality Management Strategy" at bounding box center [553, 188] width 376 height 24
click at [365, 173] on input "b. When creating the Quality Management Strategy" at bounding box center [365, 170] width 0 height 8
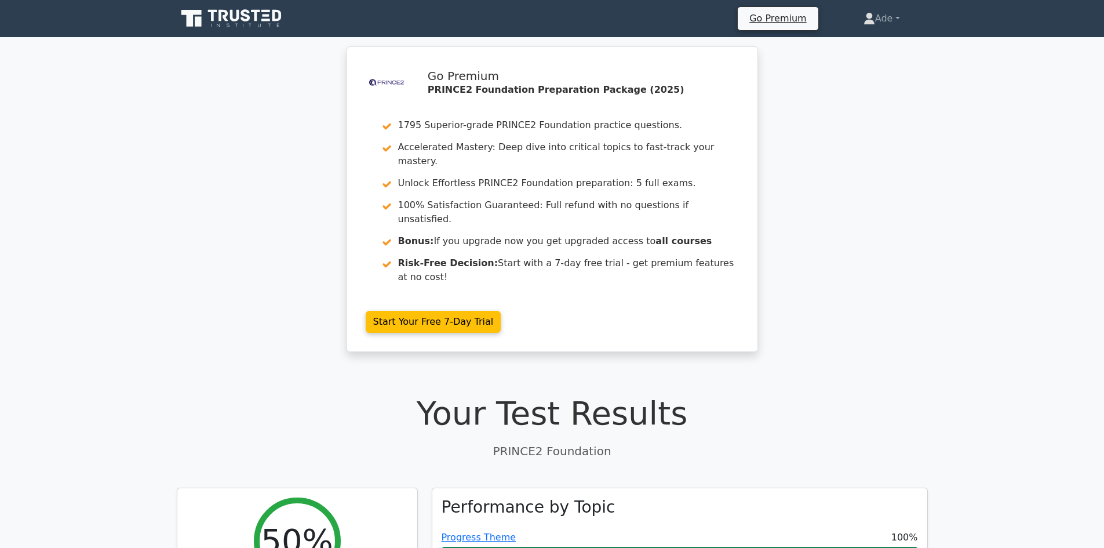
click at [380, 394] on h1 "Your Test Results" at bounding box center [552, 413] width 751 height 39
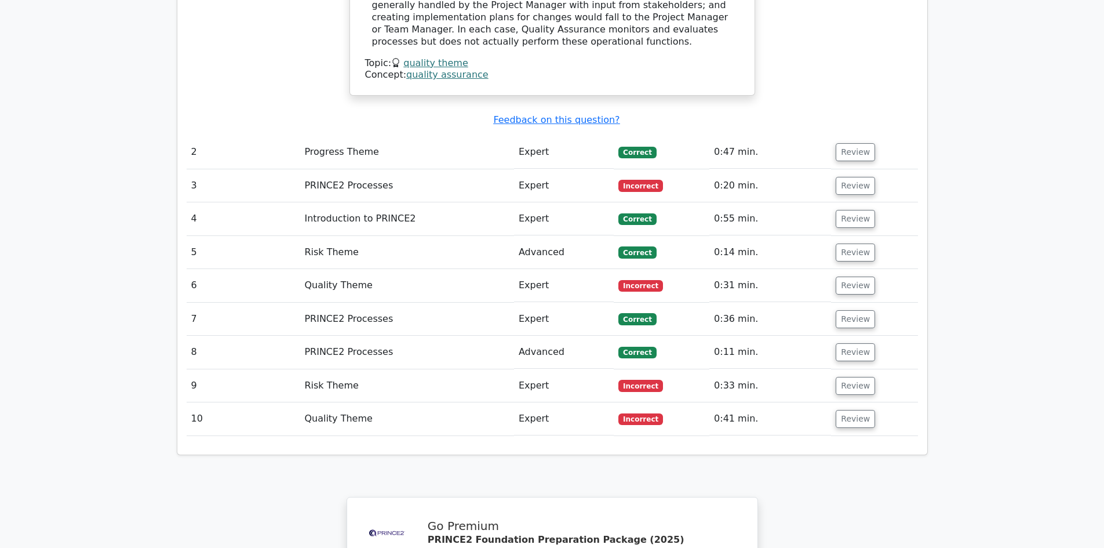
scroll to position [1413, 0]
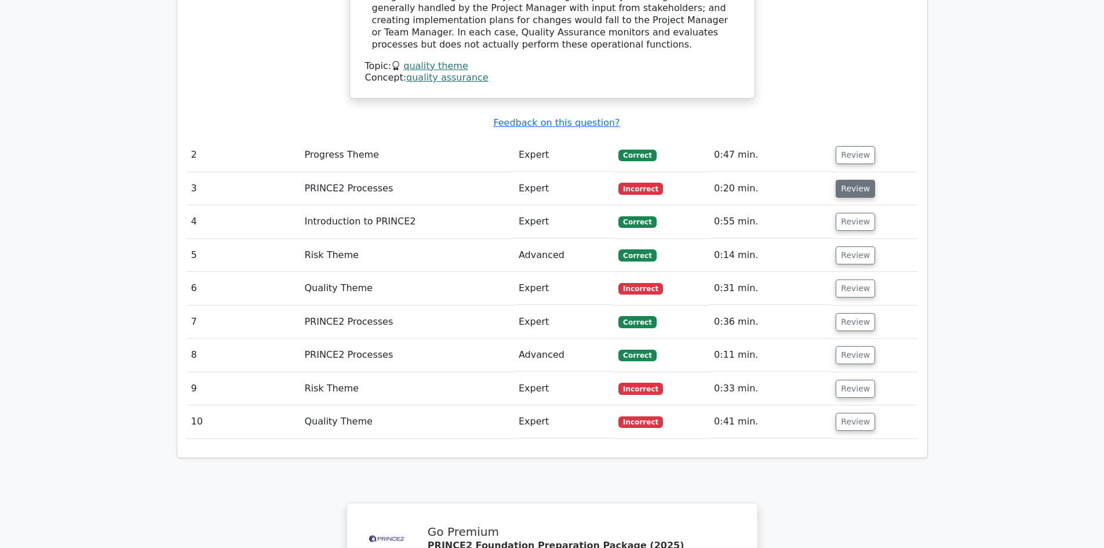
click at [854, 180] on button "Review" at bounding box center [855, 189] width 39 height 18
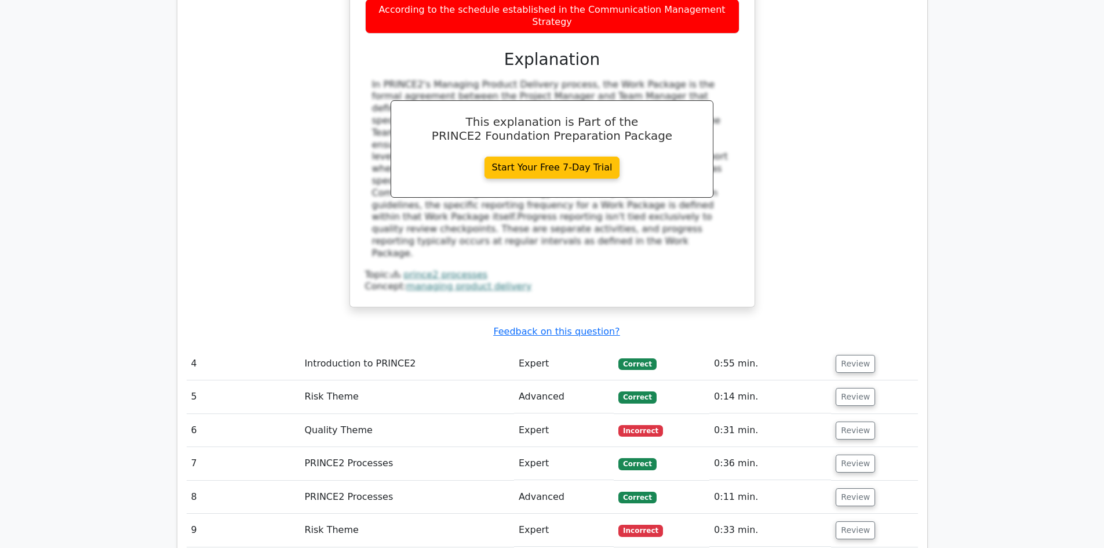
scroll to position [1830, 0]
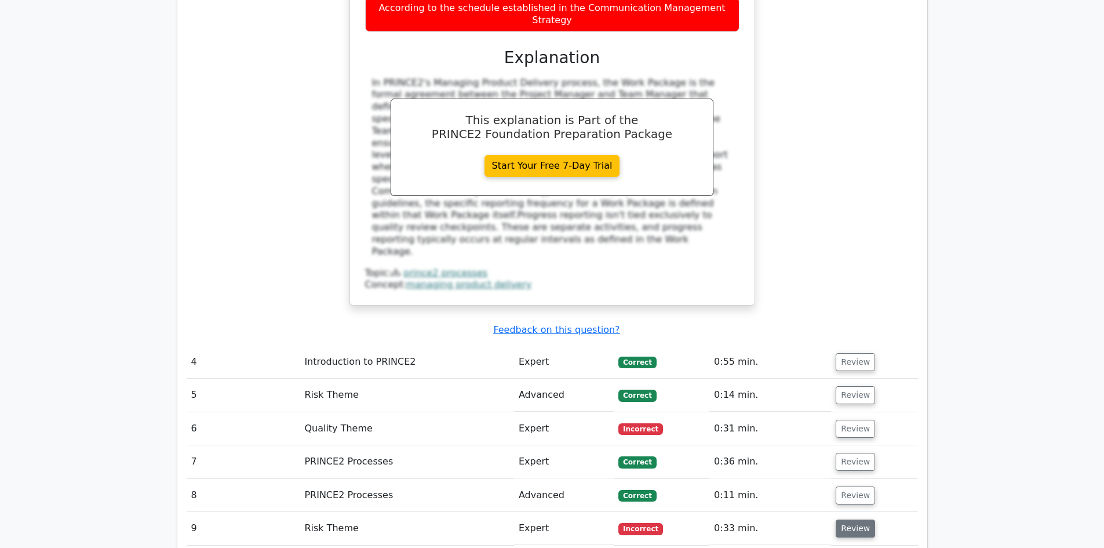
click at [857, 519] on button "Review" at bounding box center [855, 528] width 39 height 18
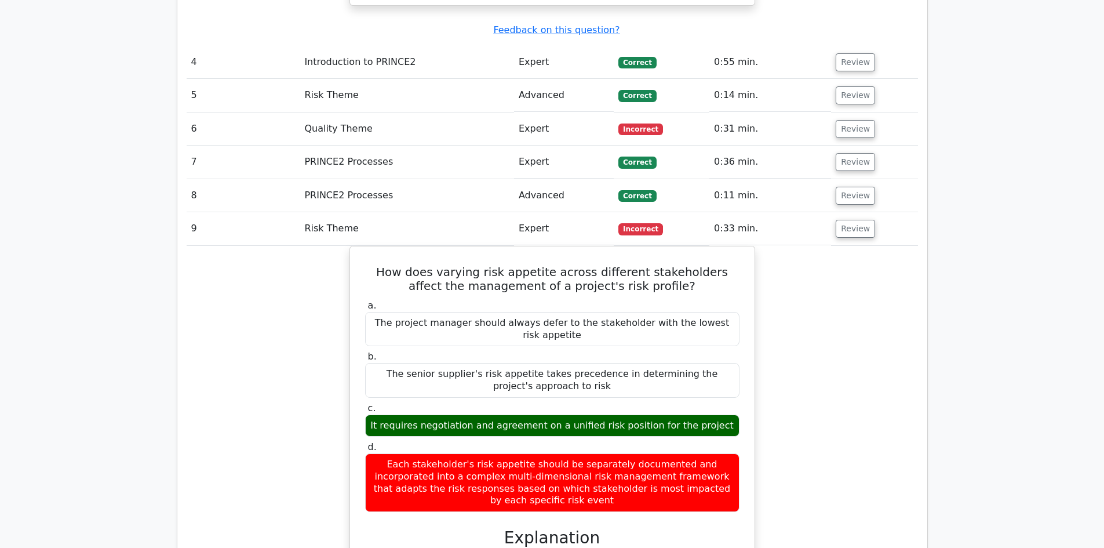
scroll to position [2132, 0]
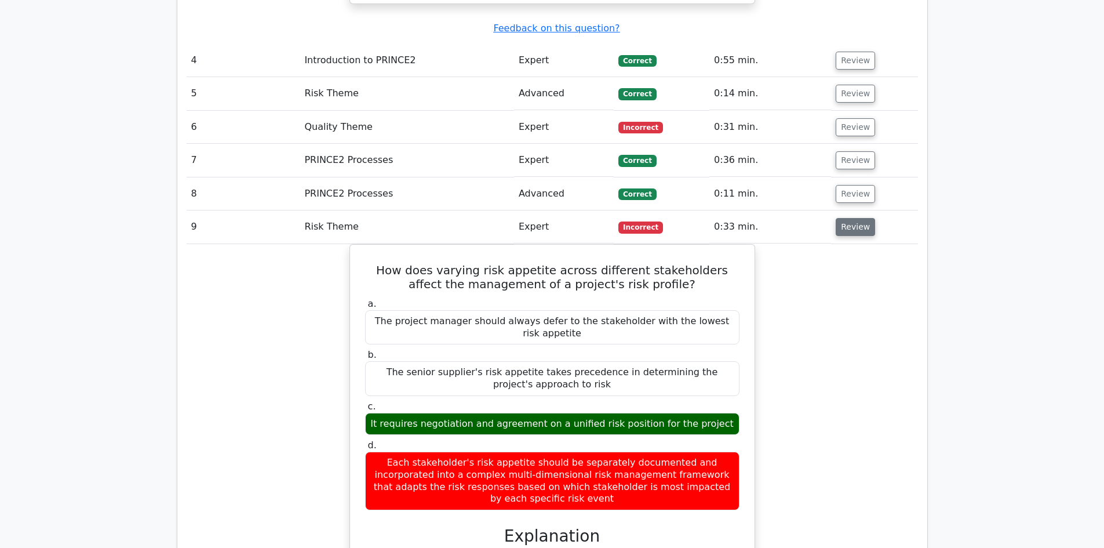
click at [850, 218] on button "Review" at bounding box center [855, 227] width 39 height 18
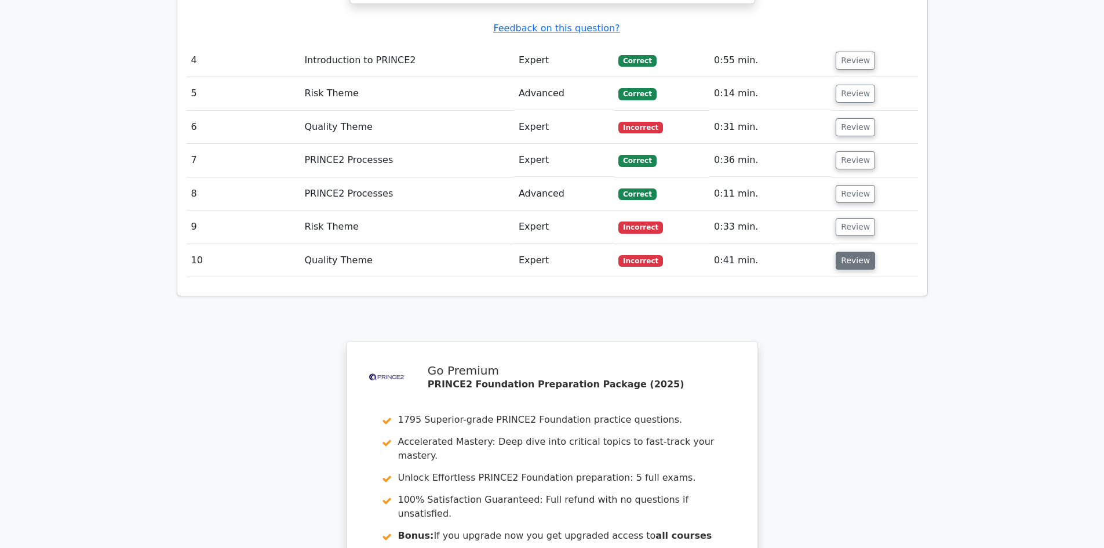
click at [859, 252] on button "Review" at bounding box center [855, 261] width 39 height 18
